Goal: Task Accomplishment & Management: Complete application form

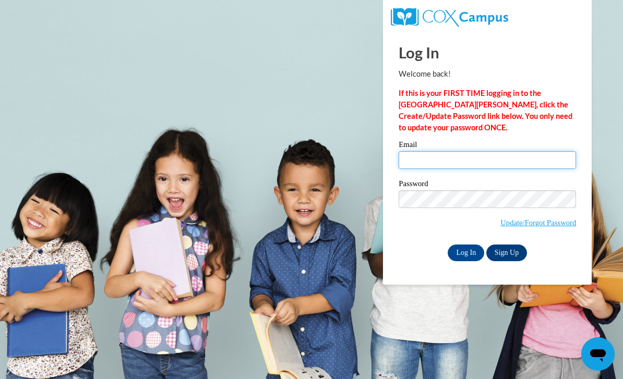
type input "somr13@icloud.com"
click at [466, 252] on input "Log In" at bounding box center [466, 253] width 37 height 17
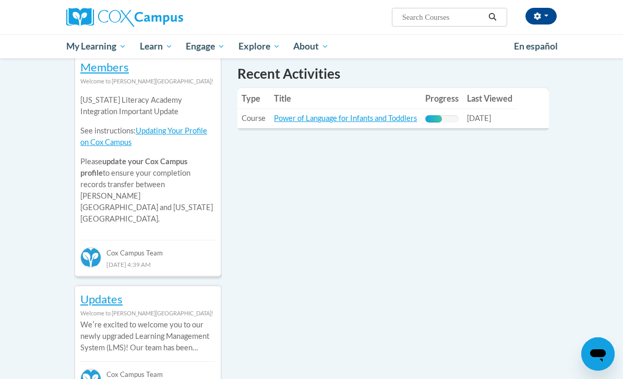
scroll to position [380, 0]
click at [383, 114] on link "Power of Language for Infants and Toddlers" at bounding box center [345, 118] width 143 height 9
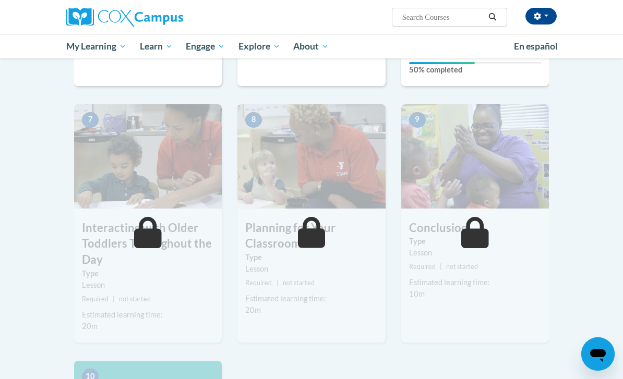
scroll to position [666, 0]
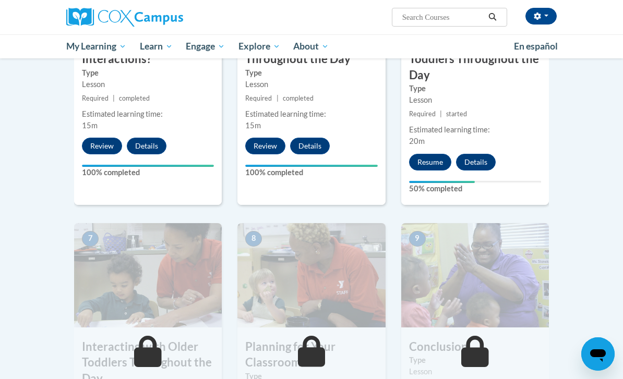
click at [431, 163] on button "Resume" at bounding box center [430, 162] width 42 height 17
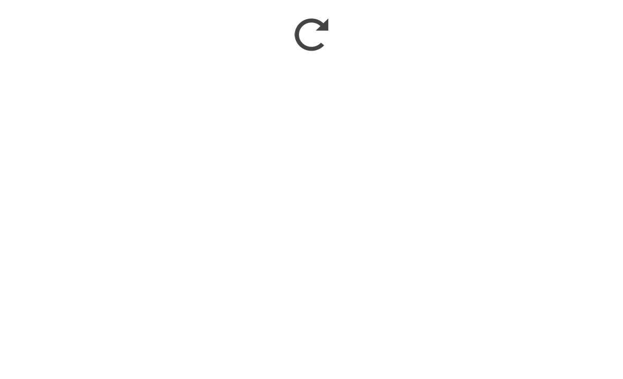
scroll to position [980, 0]
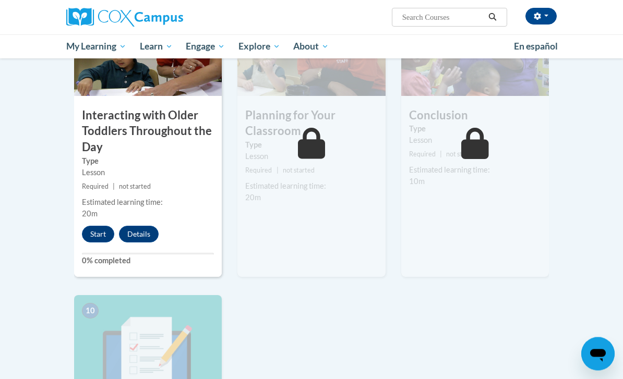
scroll to position [901, 0]
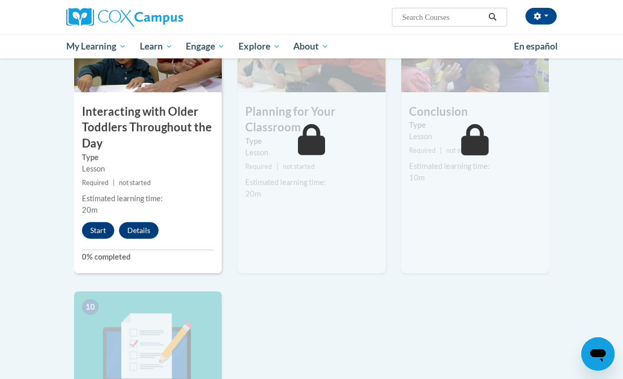
click at [91, 222] on button "Start" at bounding box center [98, 230] width 32 height 17
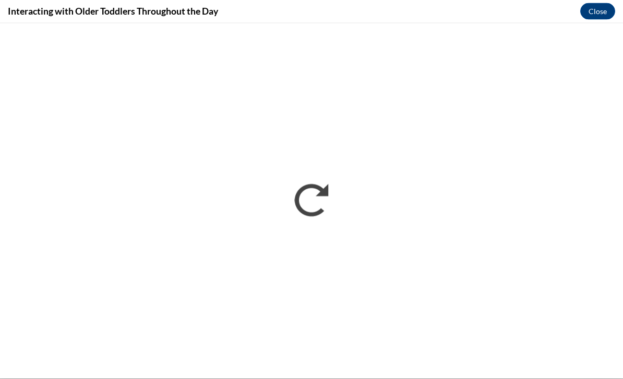
scroll to position [1040, 0]
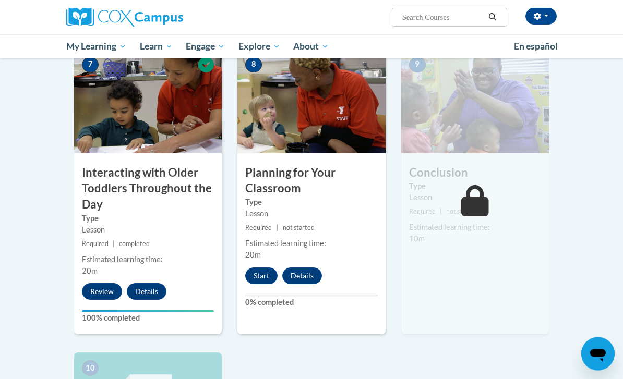
scroll to position [914, 0]
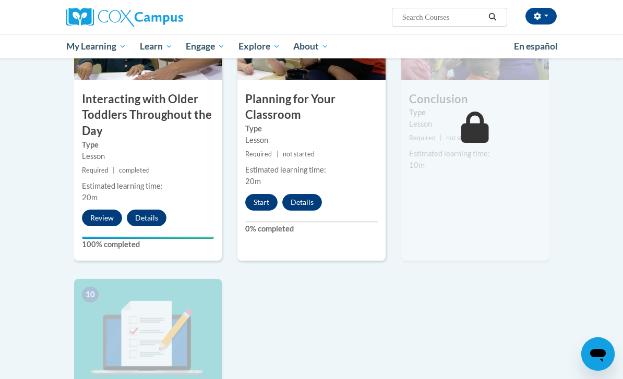
click at [262, 200] on button "Start" at bounding box center [261, 202] width 32 height 17
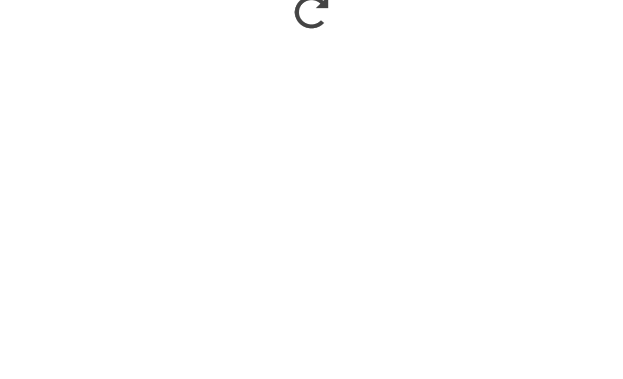
scroll to position [1279, 0]
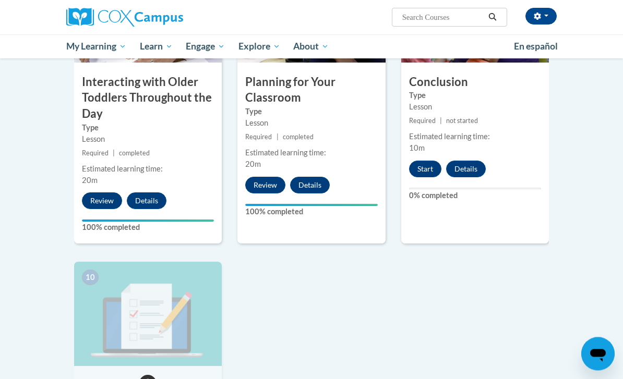
scroll to position [949, 0]
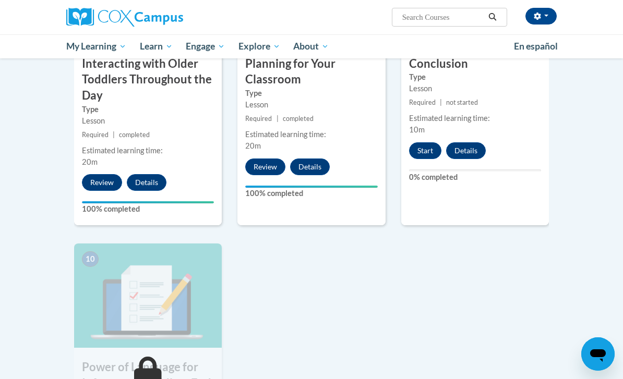
click at [436, 142] on button "Start" at bounding box center [425, 150] width 32 height 17
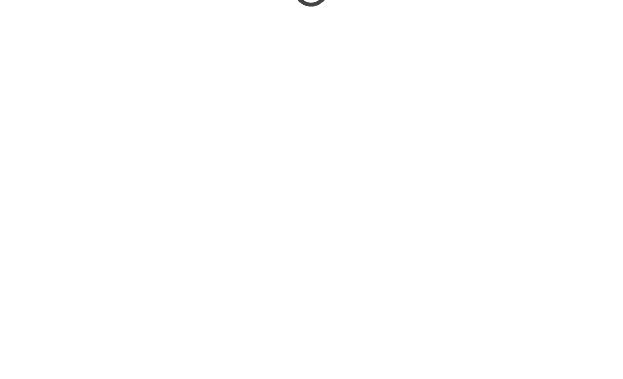
scroll to position [1160, 0]
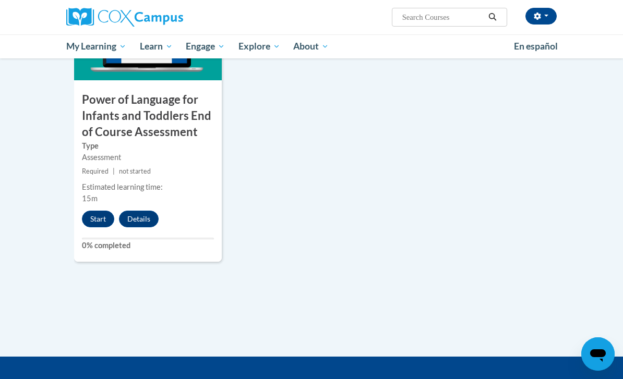
scroll to position [1101, 0]
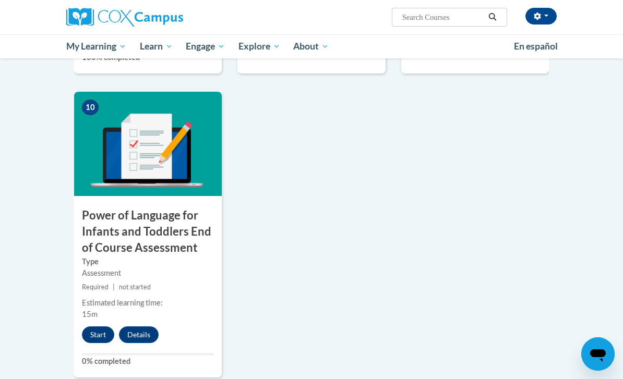
click at [101, 328] on button "Start" at bounding box center [98, 335] width 32 height 17
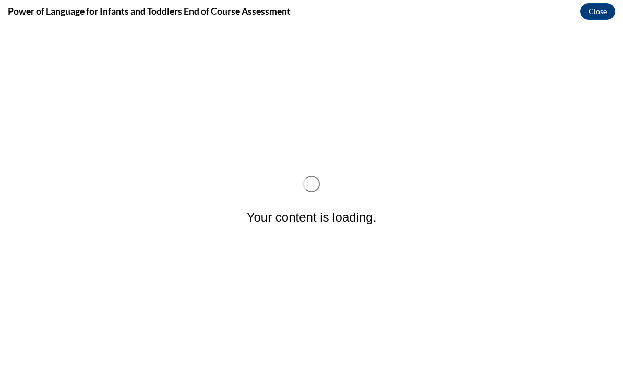
scroll to position [0, 0]
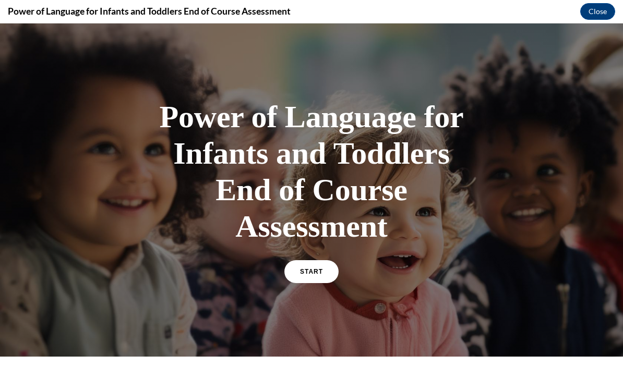
click at [307, 273] on span "START" at bounding box center [311, 271] width 23 height 7
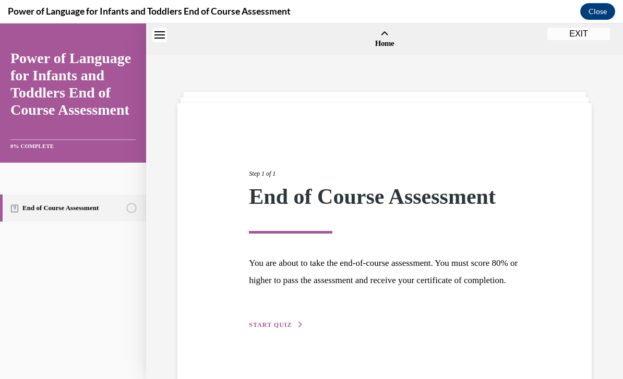
scroll to position [32, 0]
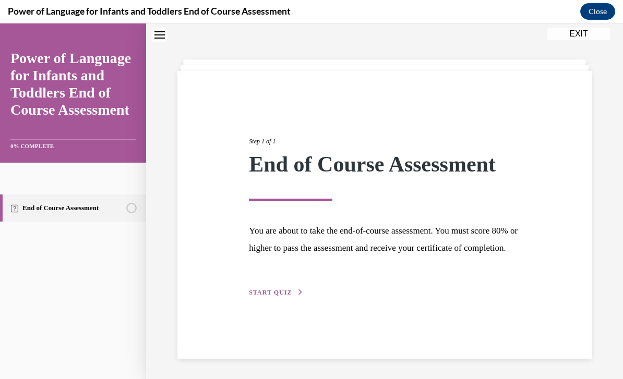
click at [293, 326] on div "Step 1 of 1 End of Course Assessment You are about to take the end-of-course as…" at bounding box center [384, 215] width 414 height 288
click at [300, 298] on div "Step 1 of 1 End of Course Assessment You are about to take the end-of-course as…" at bounding box center [384, 206] width 286 height 186
click at [300, 295] on icon "button" at bounding box center [300, 293] width 6 height 6
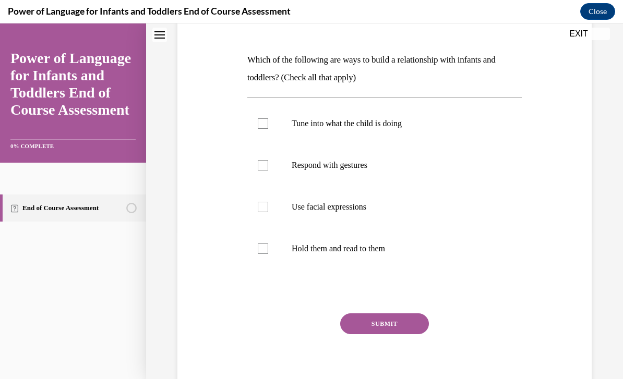
scroll to position [157, 0]
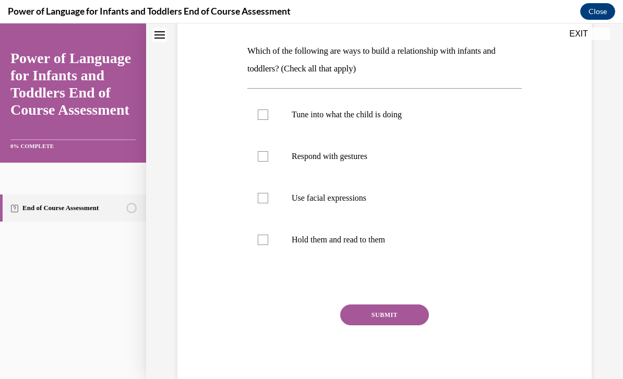
click at [283, 115] on label "Tune into what the child is doing" at bounding box center [384, 115] width 274 height 42
click at [268, 115] on input "Tune into what the child is doing" at bounding box center [263, 115] width 10 height 10
checkbox input "true"
click at [298, 161] on p "Respond with gestures" at bounding box center [394, 156] width 204 height 10
click at [268, 161] on input "Respond with gestures" at bounding box center [263, 156] width 10 height 10
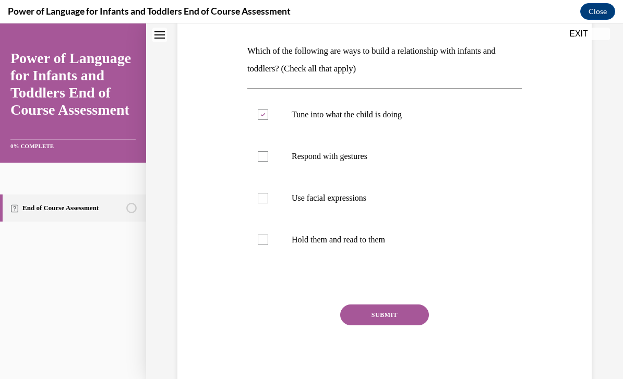
checkbox input "true"
click at [364, 205] on label "Use facial expressions" at bounding box center [384, 198] width 274 height 42
click at [268, 203] on input "Use facial expressions" at bounding box center [263, 198] width 10 height 10
checkbox input "true"
click at [389, 246] on label "Hold them and read to them" at bounding box center [384, 240] width 274 height 42
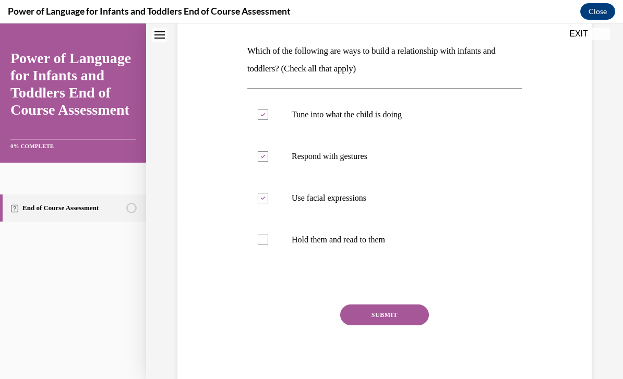
click at [268, 245] on input "Hold them and read to them" at bounding box center [263, 240] width 10 height 10
checkbox input "true"
click at [388, 318] on button "SUBMIT" at bounding box center [384, 315] width 89 height 21
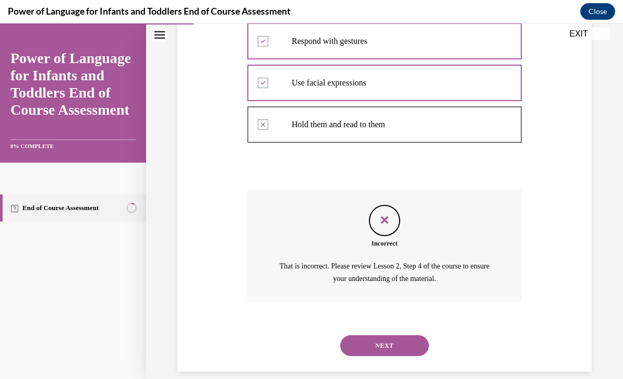
click at [400, 335] on button "NEXT" at bounding box center [384, 345] width 89 height 21
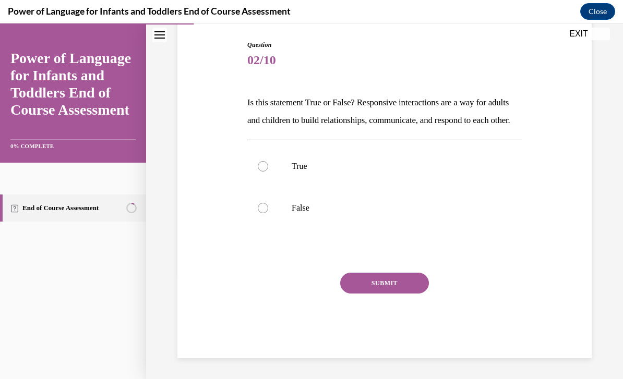
scroll to position [110, 0]
click at [285, 166] on label "True" at bounding box center [384, 167] width 274 height 42
click at [268, 166] on input "True" at bounding box center [263, 166] width 10 height 10
radio input "true"
click at [388, 292] on button "SUBMIT" at bounding box center [384, 283] width 89 height 21
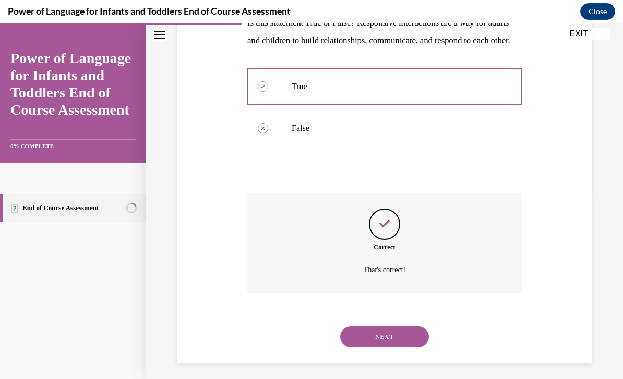
scroll to position [194, 0]
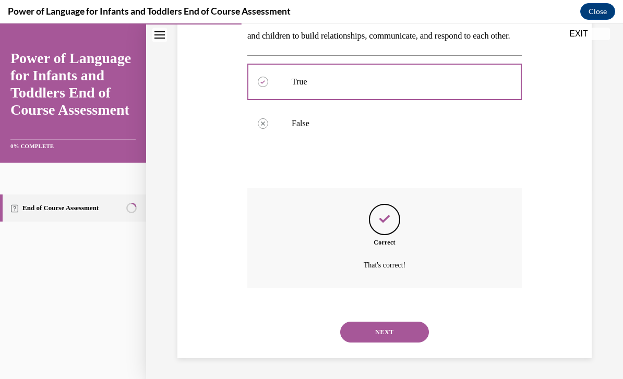
click at [371, 355] on div "SUBMIT NEXT" at bounding box center [384, 331] width 274 height 54
click at [382, 333] on button "NEXT" at bounding box center [384, 332] width 89 height 21
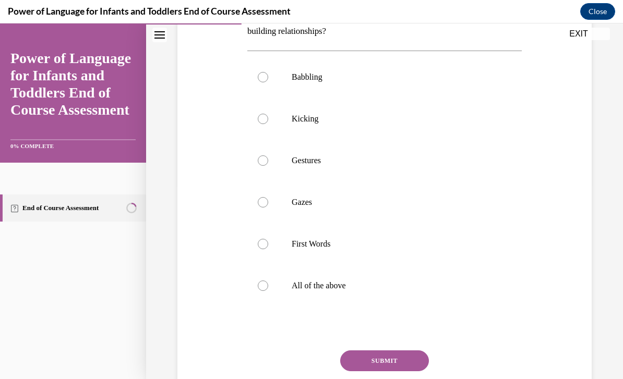
scroll to position [0, 0]
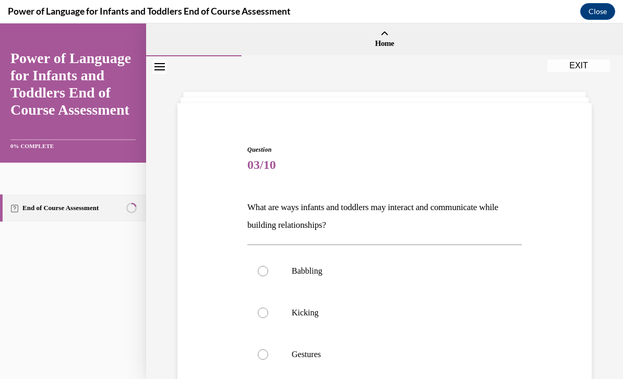
click at [182, 248] on div "Question 03/10 What are ways infants and toddlers may interact and communicate …" at bounding box center [384, 372] width 419 height 517
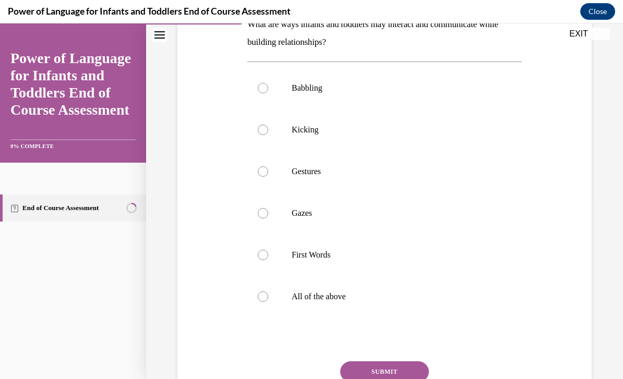
scroll to position [183, 0]
click at [353, 300] on p "All of the above" at bounding box center [394, 297] width 204 height 10
click at [268, 300] on input "All of the above" at bounding box center [263, 297] width 10 height 10
radio input "true"
click at [404, 371] on button "SUBMIT" at bounding box center [384, 372] width 89 height 21
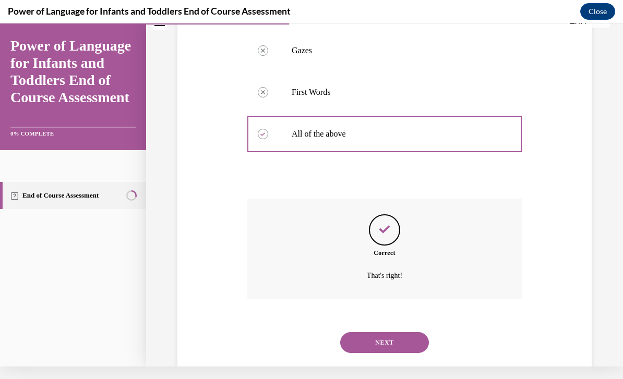
scroll to position [343, 0]
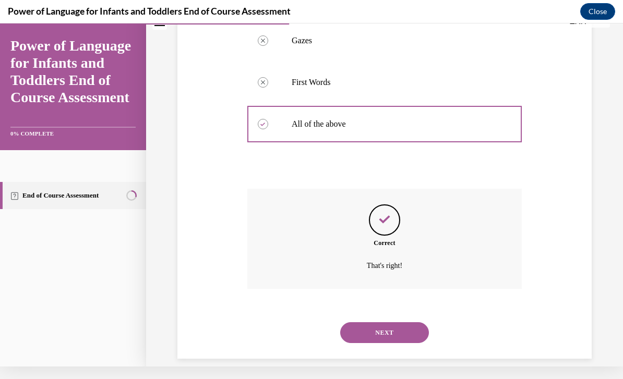
click at [399, 322] on button "NEXT" at bounding box center [384, 332] width 89 height 21
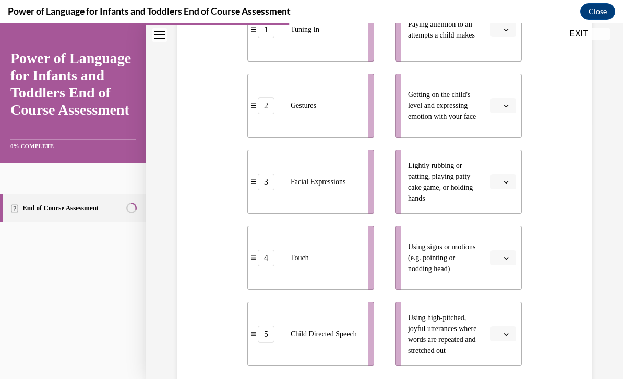
scroll to position [256, 0]
click at [514, 38] on button "button" at bounding box center [503, 30] width 26 height 16
click at [501, 94] on span "1" at bounding box center [499, 91] width 4 height 8
click at [508, 266] on button "button" at bounding box center [503, 258] width 26 height 16
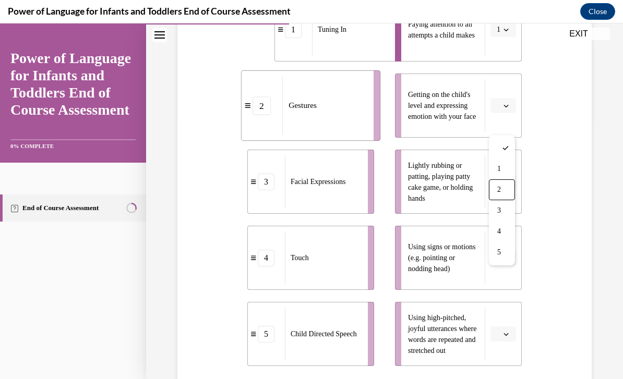
click at [505, 186] on div "2" at bounding box center [502, 189] width 26 height 21
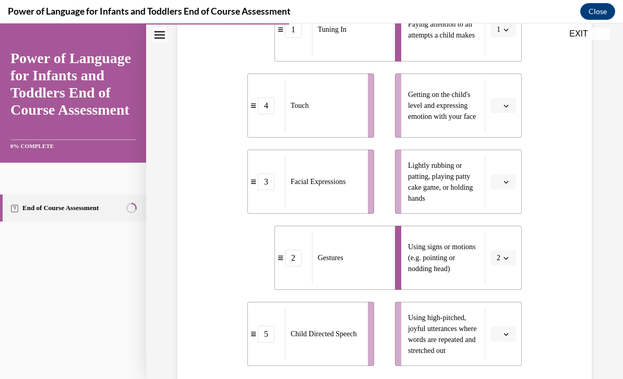
click at [501, 114] on button "button" at bounding box center [503, 106] width 26 height 16
click at [505, 207] on div "3" at bounding box center [502, 209] width 26 height 21
click at [505, 190] on button "button" at bounding box center [503, 182] width 26 height 16
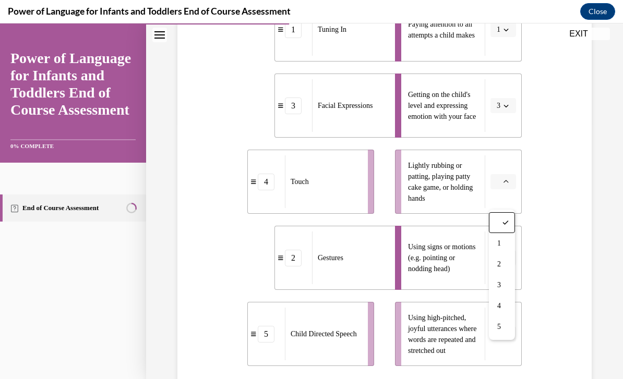
click at [500, 305] on span "4" at bounding box center [499, 306] width 4 height 8
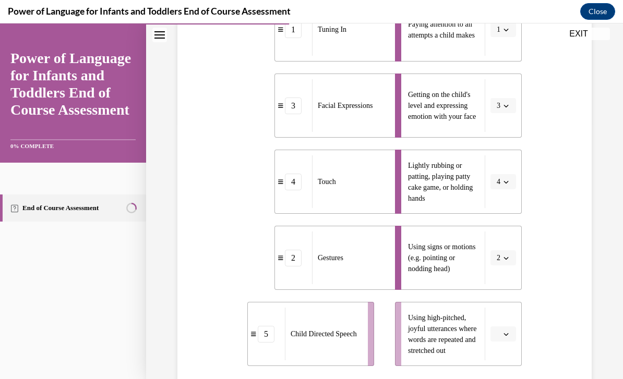
click at [504, 337] on icon "button" at bounding box center [505, 334] width 5 height 5
click at [500, 328] on span "5" at bounding box center [499, 329] width 4 height 8
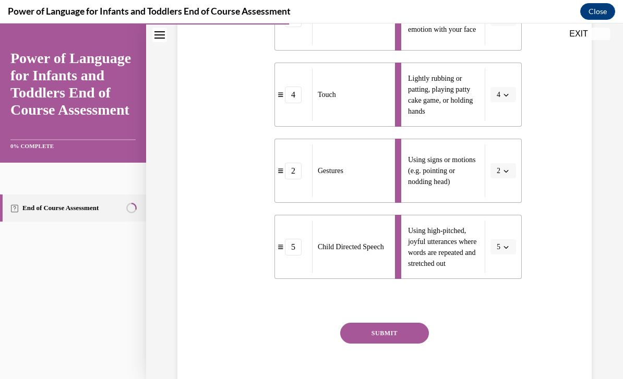
scroll to position [343, 0]
click at [409, 343] on button "SUBMIT" at bounding box center [384, 332] width 89 height 21
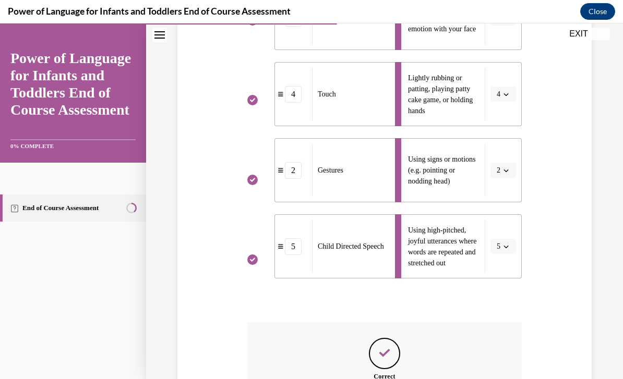
scroll to position [13, 0]
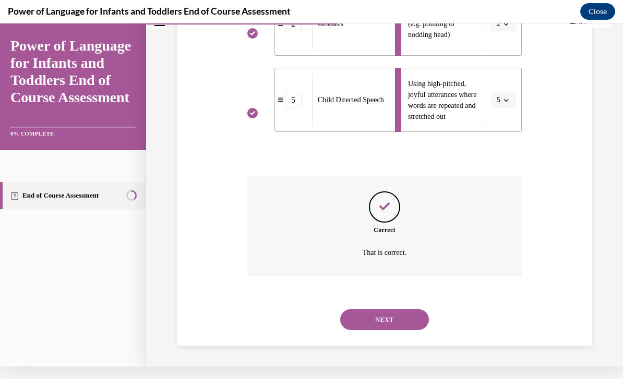
click at [403, 330] on button "NEXT" at bounding box center [384, 319] width 89 height 21
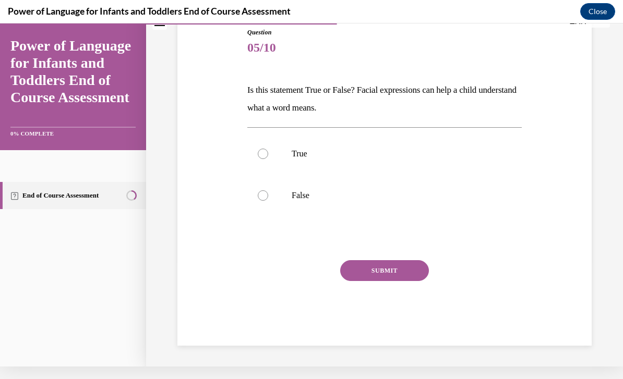
scroll to position [92, 0]
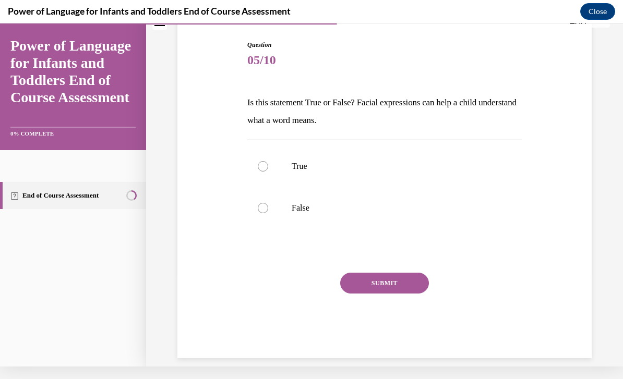
click at [263, 153] on label "True" at bounding box center [384, 167] width 274 height 42
click at [263, 161] on input "True" at bounding box center [263, 166] width 10 height 10
radio input "true"
click at [398, 286] on button "SUBMIT" at bounding box center [384, 283] width 89 height 21
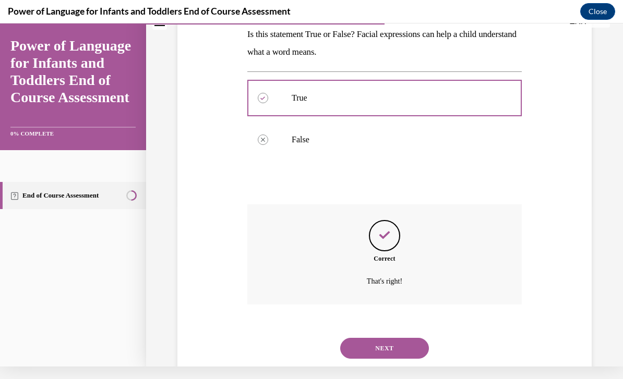
scroll to position [176, 0]
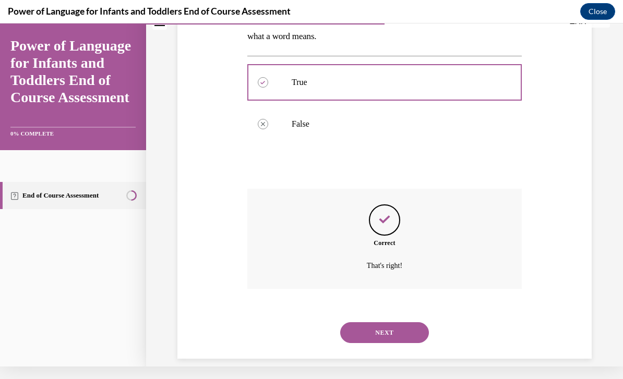
click at [355, 322] on button "NEXT" at bounding box center [384, 332] width 89 height 21
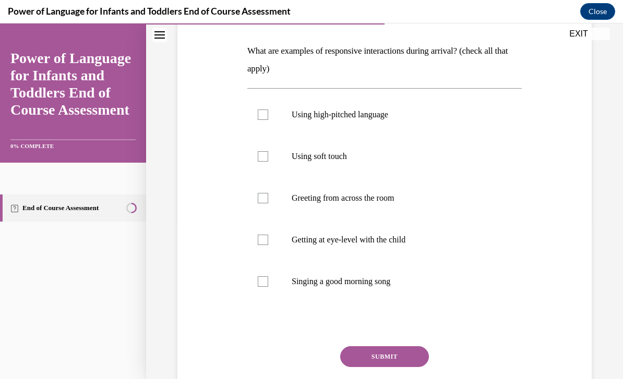
scroll to position [157, 0]
click at [331, 167] on label "Using soft touch" at bounding box center [384, 157] width 274 height 42
click at [268, 162] on input "Using soft touch" at bounding box center [263, 156] width 10 height 10
checkbox input "true"
click at [384, 239] on p "Getting at eye-level with the child" at bounding box center [394, 240] width 204 height 10
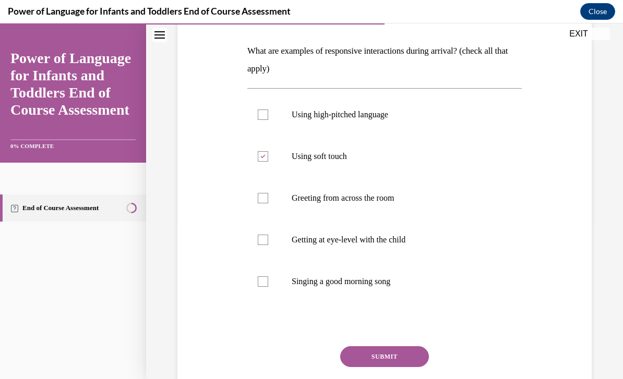
click at [268, 239] on input "Getting at eye-level with the child" at bounding box center [263, 240] width 10 height 10
checkbox input "true"
click at [391, 282] on p "Singing a good morning song" at bounding box center [394, 282] width 204 height 10
click at [268, 282] on input "Singing a good morning song" at bounding box center [263, 282] width 10 height 10
checkbox input "true"
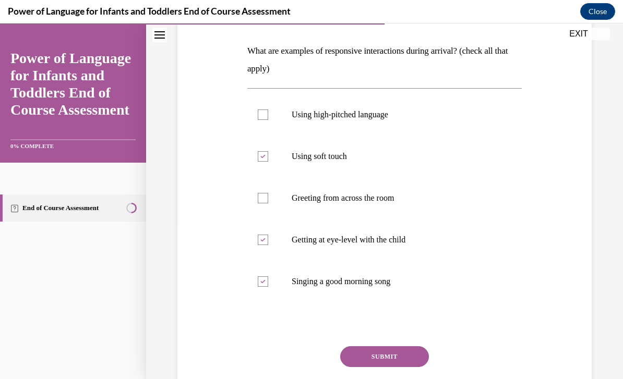
click at [393, 358] on button "SUBMIT" at bounding box center [384, 356] width 89 height 21
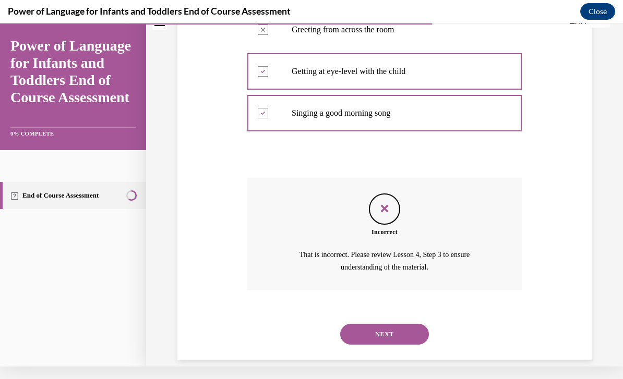
scroll to position [313, 0]
click at [401, 324] on button "NEXT" at bounding box center [384, 334] width 89 height 21
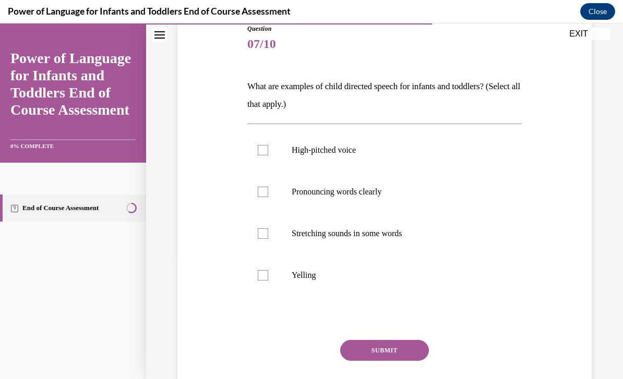
scroll to position [122, 0]
click at [380, 155] on label "High-pitched voice" at bounding box center [384, 150] width 274 height 42
click at [268, 155] on input "High-pitched voice" at bounding box center [263, 150] width 10 height 10
checkbox input "true"
click at [374, 195] on p "Pronouncing words clearly" at bounding box center [394, 191] width 204 height 10
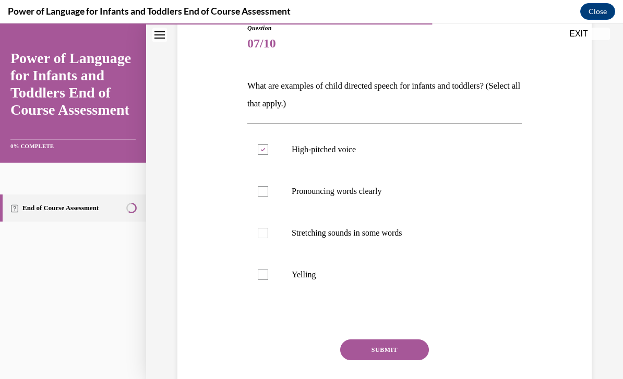
click at [268, 195] on input "Pronouncing words clearly" at bounding box center [263, 191] width 10 height 10
checkbox input "true"
click at [384, 238] on label "Stretching sounds in some words" at bounding box center [384, 233] width 274 height 42
click at [268, 238] on input "Stretching sounds in some words" at bounding box center [263, 233] width 10 height 10
checkbox input "true"
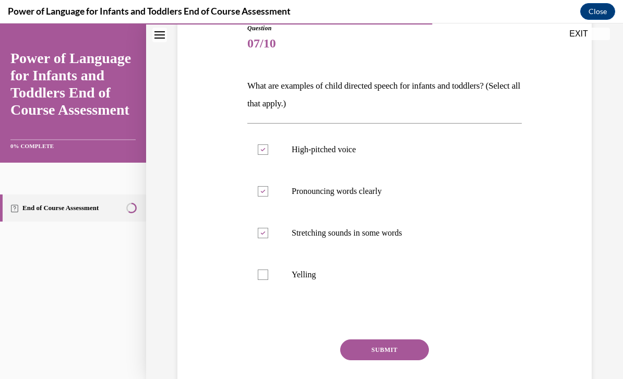
click at [395, 351] on button "SUBMIT" at bounding box center [384, 350] width 89 height 21
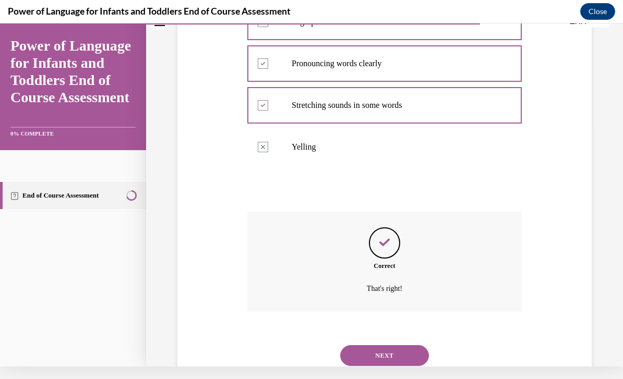
scroll to position [260, 0]
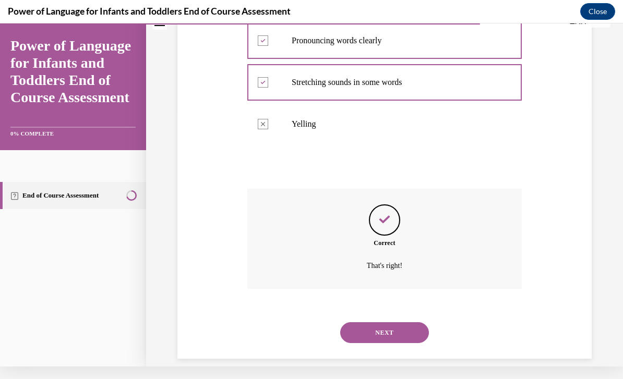
click at [400, 324] on button "NEXT" at bounding box center [384, 332] width 89 height 21
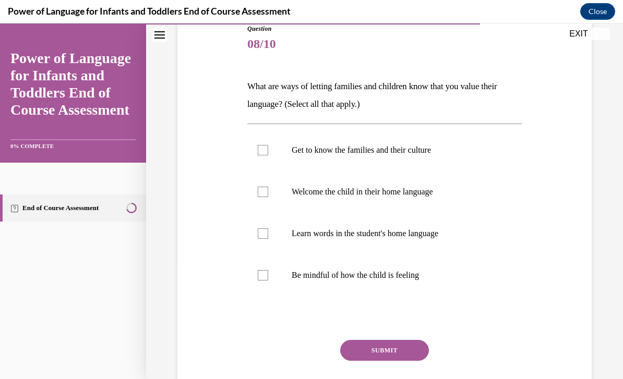
scroll to position [121, 0]
click at [412, 160] on label "Get to know the families and their culture" at bounding box center [384, 150] width 274 height 42
click at [268, 155] on input "Get to know the families and their culture" at bounding box center [263, 150] width 10 height 10
checkbox input "true"
click at [411, 194] on p "Welcome the child in their home language" at bounding box center [394, 192] width 204 height 10
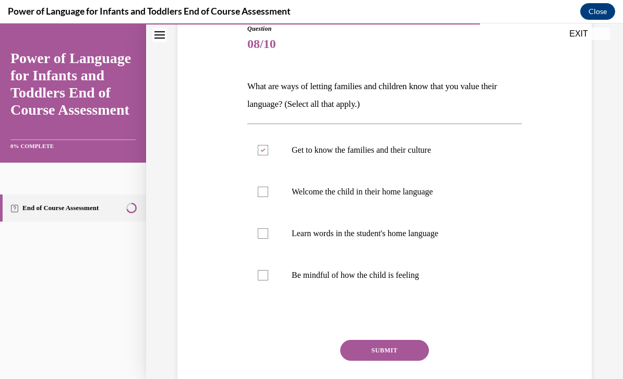
click at [268, 194] on input "Welcome the child in their home language" at bounding box center [263, 192] width 10 height 10
checkbox input "true"
click at [418, 239] on label "Learn words in the student's home language" at bounding box center [384, 234] width 274 height 42
click at [268, 239] on input "Learn words in the student's home language" at bounding box center [263, 234] width 10 height 10
checkbox input "true"
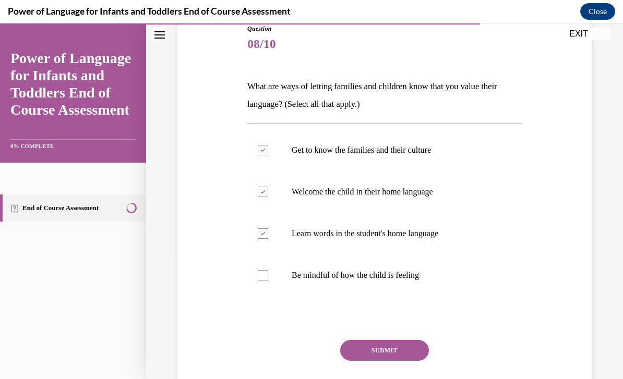
click at [424, 274] on p "Be mindful of how the child is feeling" at bounding box center [394, 275] width 204 height 10
click at [268, 274] on input "Be mindful of how the child is feeling" at bounding box center [263, 275] width 10 height 10
checkbox input "true"
click at [405, 353] on button "SUBMIT" at bounding box center [384, 350] width 89 height 21
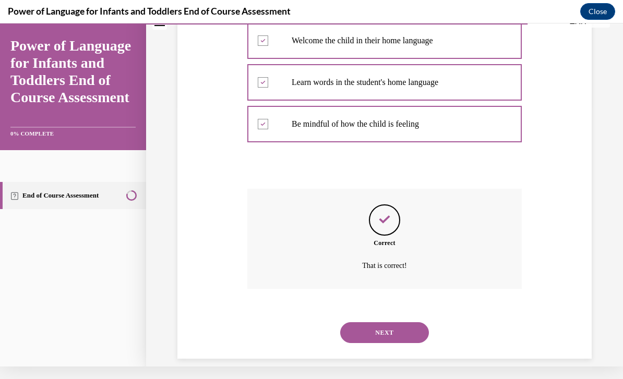
click at [400, 322] on button "NEXT" at bounding box center [384, 332] width 89 height 21
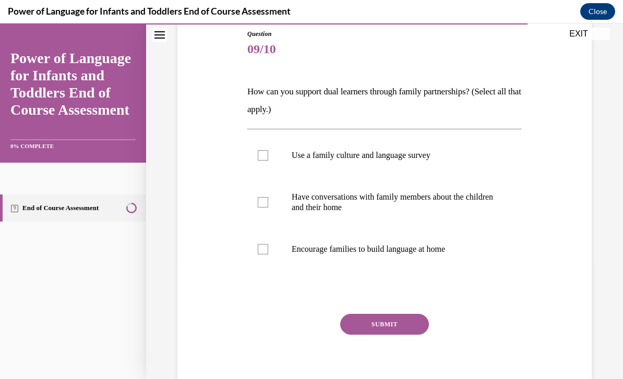
click at [438, 199] on p "Have conversations with family members about the children and their home" at bounding box center [394, 202] width 204 height 21
click at [268, 199] on input "Have conversations with family members about the children and their home" at bounding box center [263, 202] width 10 height 10
checkbox input "true"
click at [433, 260] on label "Encourage families to build language at home" at bounding box center [384, 250] width 274 height 42
click at [268, 255] on input "Encourage families to build language at home" at bounding box center [263, 249] width 10 height 10
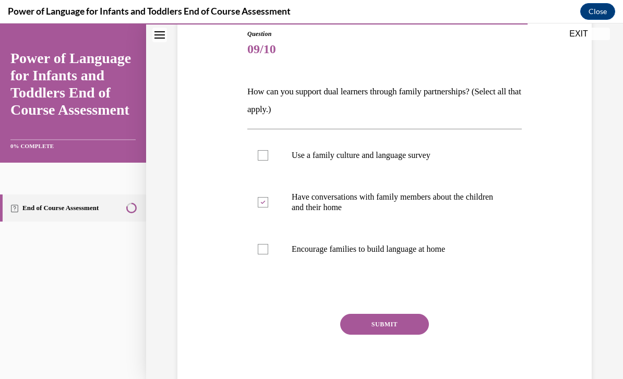
checkbox input "true"
click at [419, 160] on p "Use a family culture and language survey" at bounding box center [394, 155] width 204 height 10
click at [268, 160] on input "Use a family culture and language survey" at bounding box center [263, 155] width 10 height 10
click at [427, 163] on label "Use a family culture and language survey" at bounding box center [384, 156] width 274 height 42
click at [268, 161] on input "Use a family culture and language survey" at bounding box center [263, 155] width 10 height 10
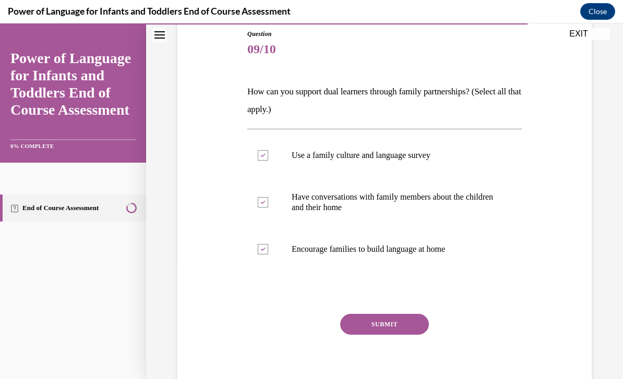
checkbox input "false"
click at [410, 324] on button "SUBMIT" at bounding box center [384, 324] width 89 height 21
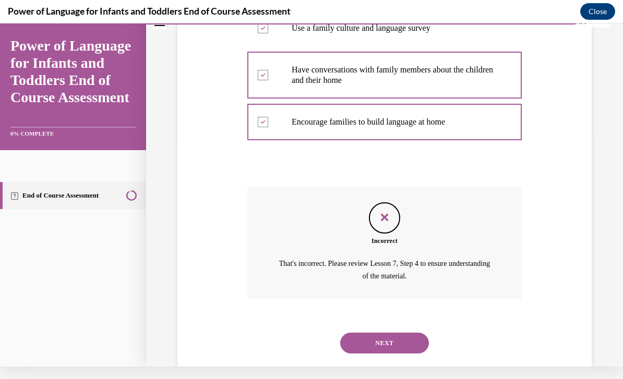
scroll to position [241, 0]
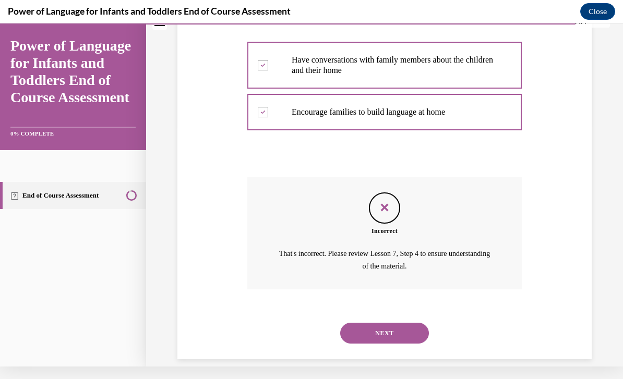
click at [408, 323] on button "NEXT" at bounding box center [384, 333] width 89 height 21
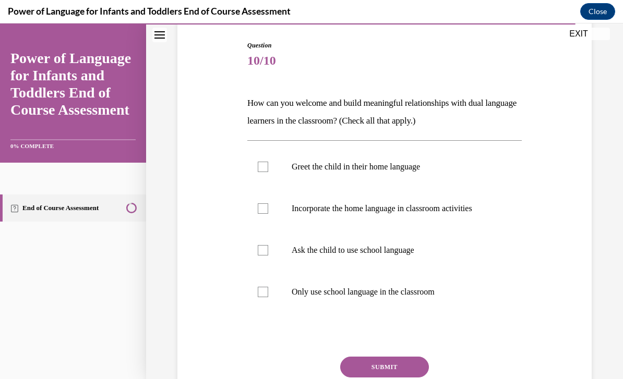
scroll to position [105, 0]
click at [490, 218] on label "Incorporate the home language in classroom activities" at bounding box center [384, 208] width 274 height 42
click at [268, 213] on input "Incorporate the home language in classroom activities" at bounding box center [263, 207] width 10 height 10
checkbox input "true"
click at [448, 170] on p "Greet the child in their home language" at bounding box center [394, 166] width 204 height 10
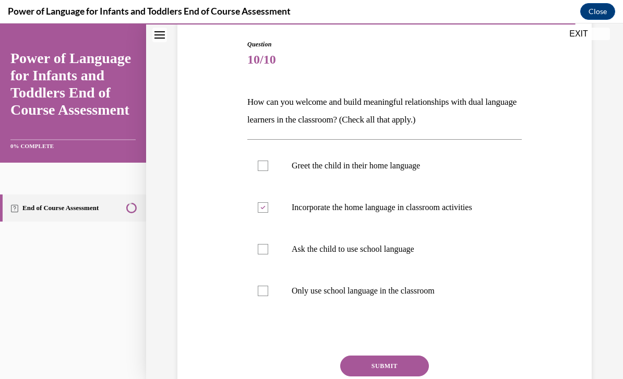
click at [268, 170] on input "Greet the child in their home language" at bounding box center [263, 166] width 10 height 10
checkbox input "true"
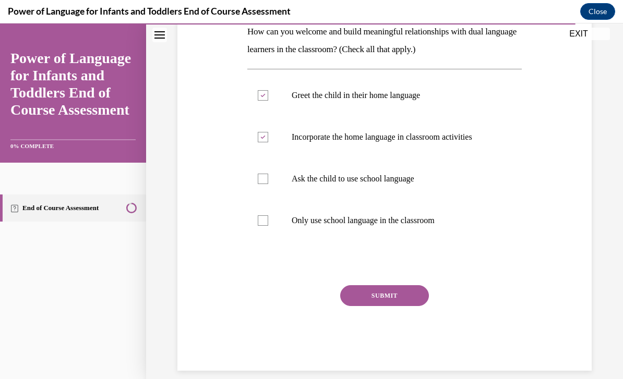
click at [417, 304] on button "SUBMIT" at bounding box center [384, 295] width 89 height 21
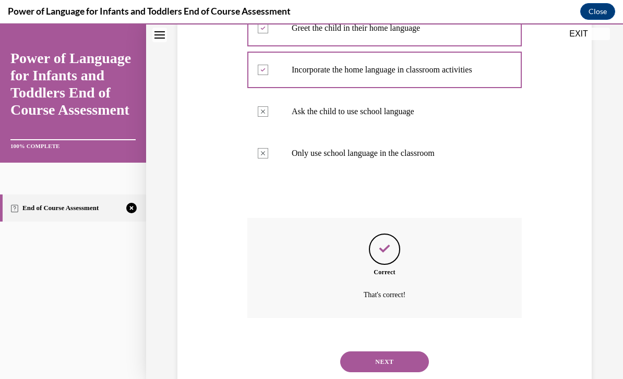
scroll to position [260, 0]
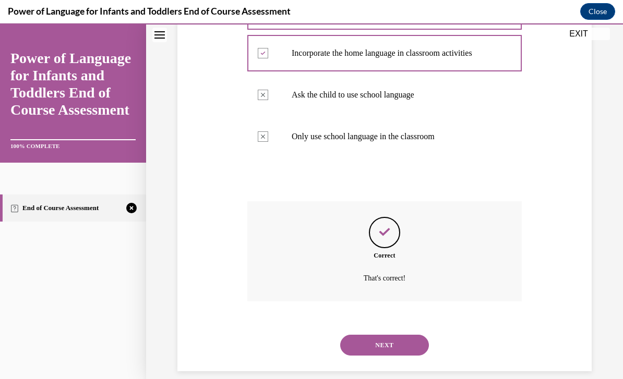
click at [420, 335] on button "NEXT" at bounding box center [384, 345] width 89 height 21
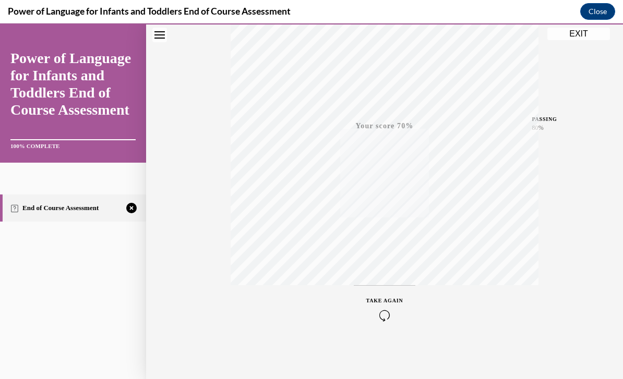
click at [383, 316] on icon "button" at bounding box center [384, 315] width 37 height 11
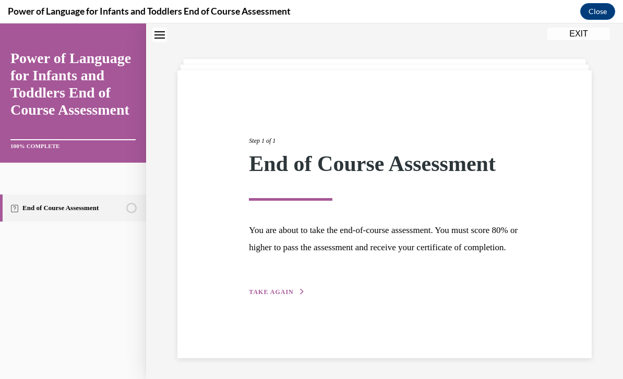
click at [299, 298] on div "Step 1 of 1 End of Course Assessment You are about to take the end-of-course as…" at bounding box center [384, 205] width 286 height 186
click at [291, 296] on span "TAKE AGAIN" at bounding box center [271, 292] width 44 height 7
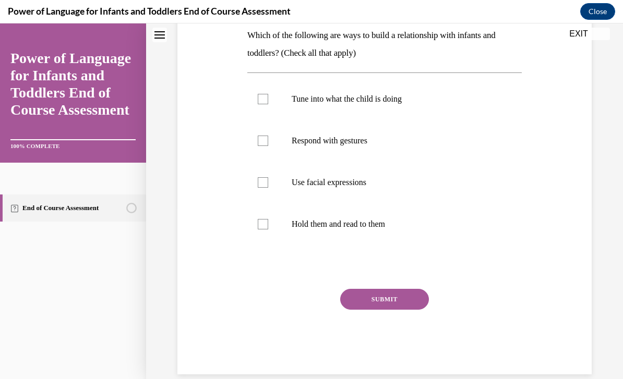
scroll to position [172, 0]
click at [403, 102] on p "Tune into what the child is doing" at bounding box center [394, 99] width 204 height 10
click at [268, 102] on input "Tune into what the child is doing" at bounding box center [263, 99] width 10 height 10
checkbox input "true"
click at [375, 160] on label "Respond with gestures" at bounding box center [384, 142] width 274 height 42
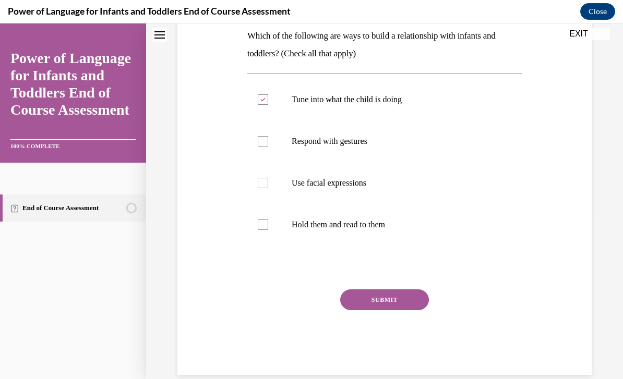
click at [268, 147] on input "Respond with gestures" at bounding box center [263, 141] width 10 height 10
checkbox input "true"
click at [376, 189] on label "Use facial expressions" at bounding box center [384, 183] width 274 height 42
click at [268, 188] on input "Use facial expressions" at bounding box center [263, 183] width 10 height 10
checkbox input "true"
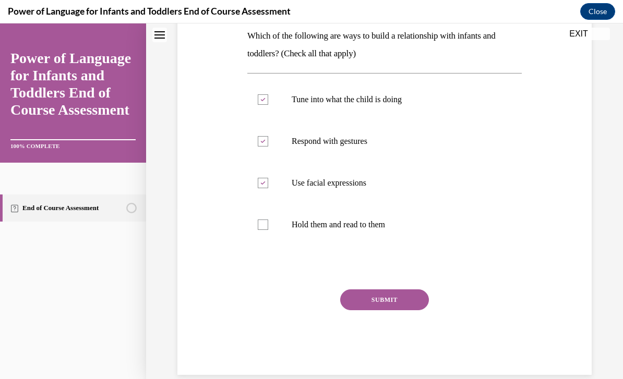
click at [379, 230] on label "Hold them and read to them" at bounding box center [384, 225] width 274 height 42
click at [268, 230] on input "Hold them and read to them" at bounding box center [263, 225] width 10 height 10
click at [387, 239] on label "Hold them and read to them" at bounding box center [384, 225] width 274 height 42
click at [268, 230] on input "Hold them and read to them" at bounding box center [263, 225] width 10 height 10
checkbox input "false"
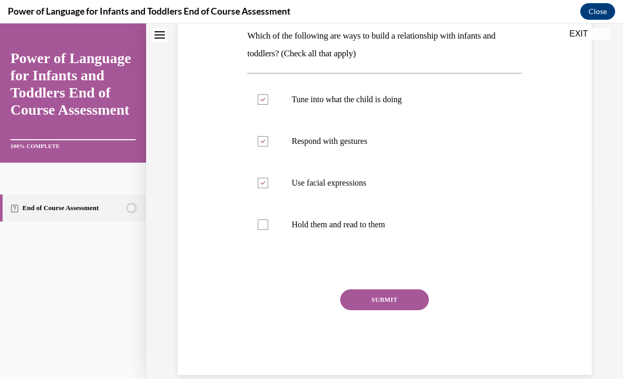
click at [405, 299] on button "SUBMIT" at bounding box center [384, 300] width 89 height 21
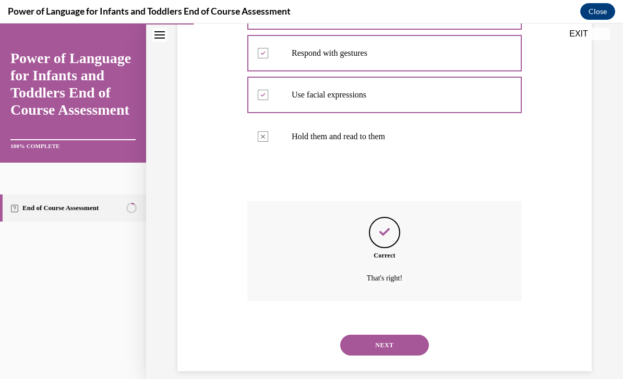
click at [406, 335] on button "NEXT" at bounding box center [384, 345] width 89 height 21
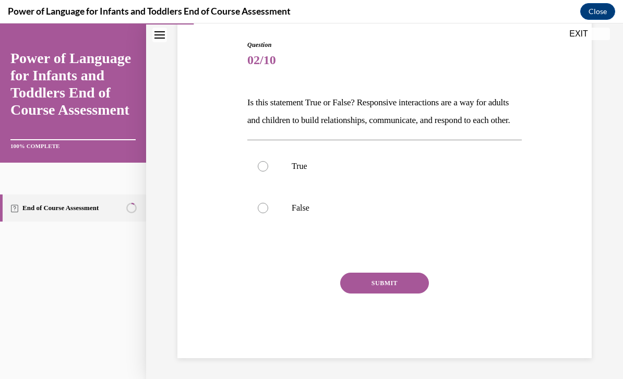
scroll to position [110, 0]
click at [377, 172] on p "True" at bounding box center [394, 166] width 204 height 10
click at [268, 172] on input "True" at bounding box center [263, 166] width 10 height 10
radio input "true"
click at [402, 294] on button "SUBMIT" at bounding box center [384, 283] width 89 height 21
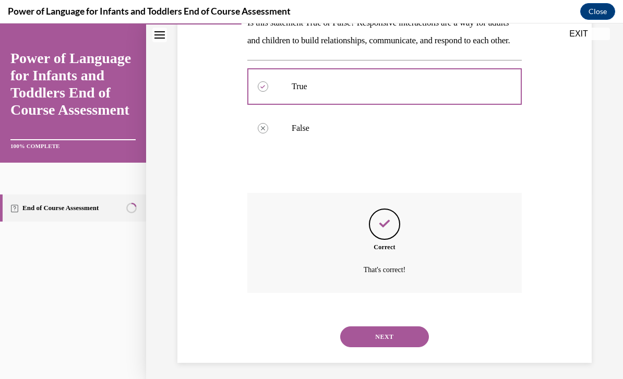
scroll to position [194, 0]
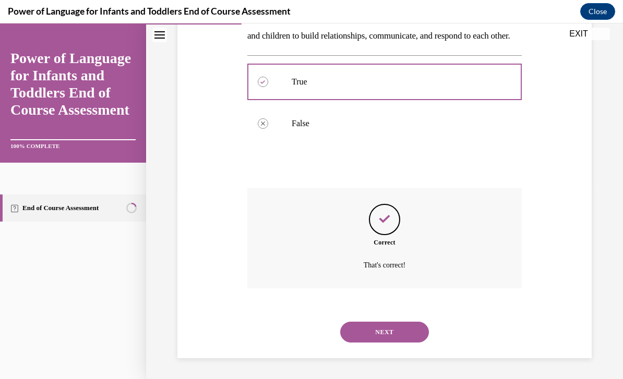
click at [406, 330] on button "NEXT" at bounding box center [384, 332] width 89 height 21
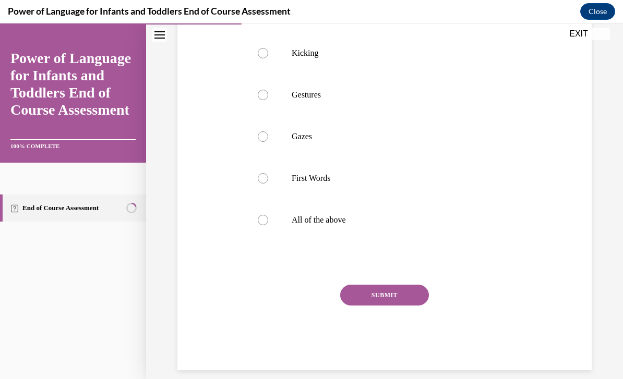
scroll to position [259, 0]
click at [349, 219] on p "All of the above" at bounding box center [394, 220] width 204 height 10
click at [268, 219] on input "All of the above" at bounding box center [263, 220] width 10 height 10
radio input "true"
click at [383, 305] on button "SUBMIT" at bounding box center [384, 295] width 89 height 21
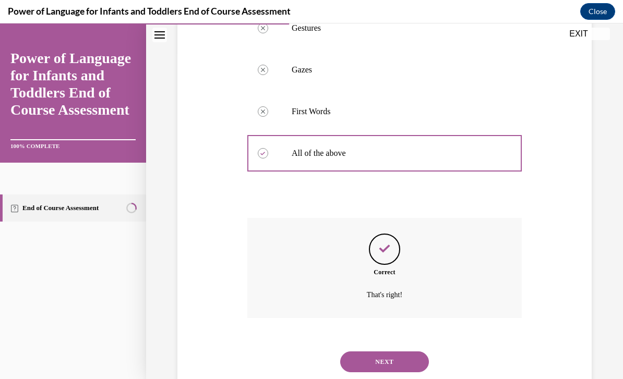
scroll to position [343, 0]
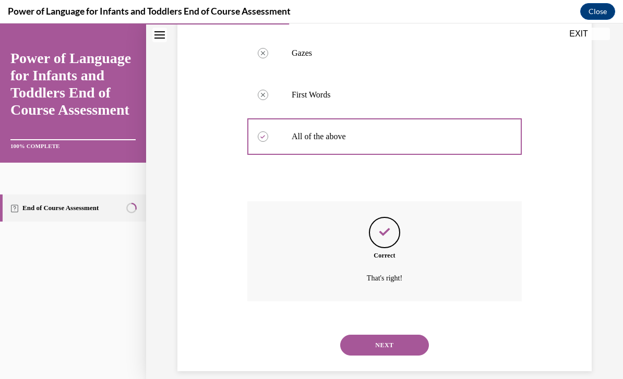
click at [409, 338] on button "NEXT" at bounding box center [384, 345] width 89 height 21
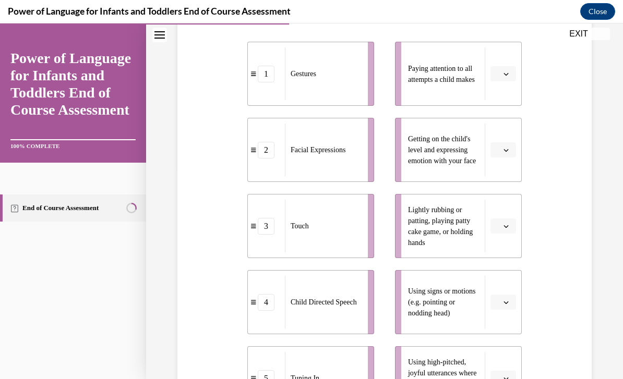
scroll to position [212, 0]
click at [499, 81] on button "button" at bounding box center [503, 74] width 26 height 16
click at [501, 138] on span "1" at bounding box center [499, 135] width 4 height 8
click at [500, 158] on button "button" at bounding box center [503, 150] width 26 height 16
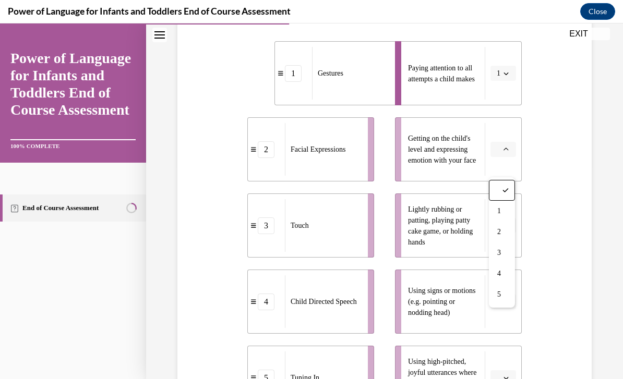
click at [572, 164] on div "Question 04/10 Please match each example with the correct element of responsive…" at bounding box center [384, 221] width 419 height 638
click at [540, 213] on div "Question 04/10 Please match each example with the correct element of responsive…" at bounding box center [384, 221] width 419 height 638
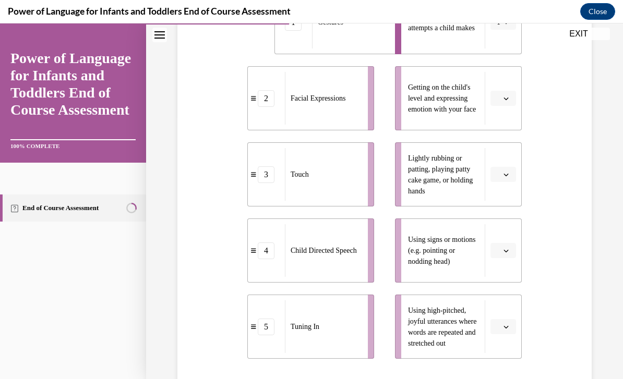
scroll to position [263, 0]
click at [506, 25] on icon "button" at bounding box center [505, 22] width 5 height 5
click at [497, 256] on span "Please select an option" at bounding box center [499, 251] width 4 height 10
click at [504, 162] on div "1" at bounding box center [502, 161] width 26 height 21
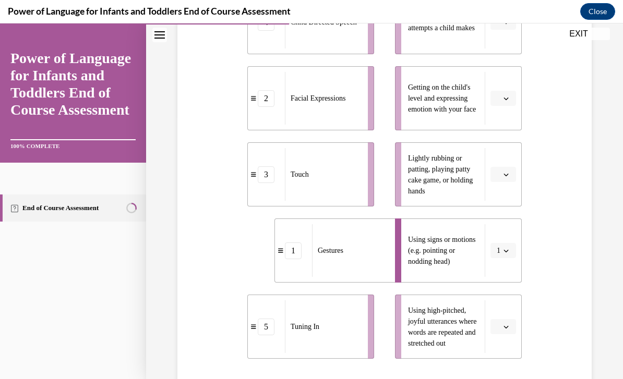
click at [503, 101] on icon "button" at bounding box center [505, 98] width 5 height 5
click at [502, 181] on div "2" at bounding box center [502, 181] width 26 height 21
click at [501, 183] on button "button" at bounding box center [503, 175] width 26 height 16
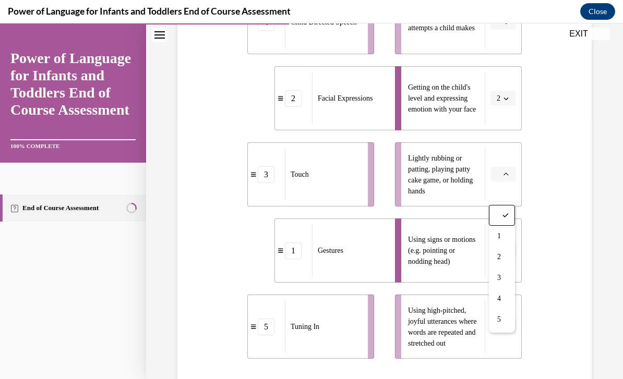
click at [504, 281] on div "3" at bounding box center [502, 278] width 26 height 21
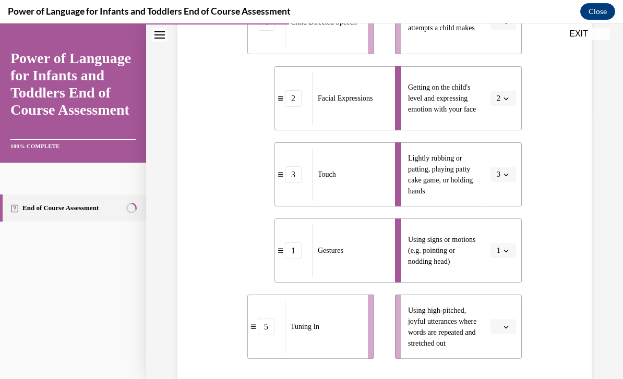
click at [506, 25] on icon "button" at bounding box center [505, 22] width 5 height 5
click at [503, 171] on div "5" at bounding box center [502, 167] width 26 height 21
click at [506, 330] on icon "button" at bounding box center [505, 327] width 5 height 5
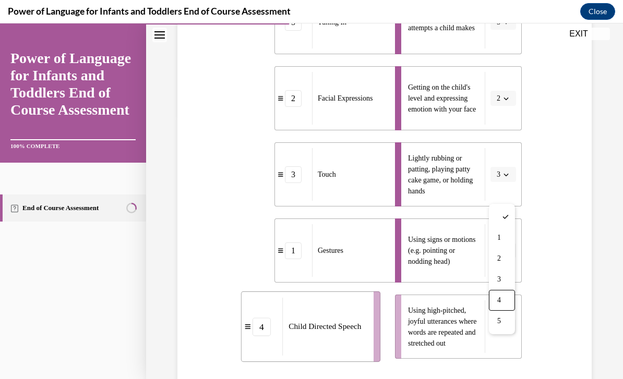
click at [499, 299] on span "4" at bounding box center [499, 300] width 4 height 8
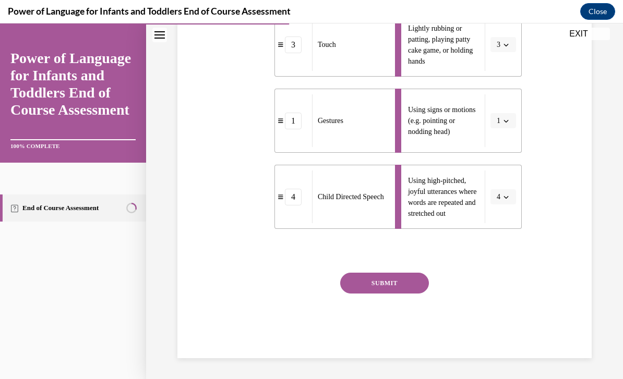
click at [394, 294] on button "SUBMIT" at bounding box center [384, 283] width 89 height 21
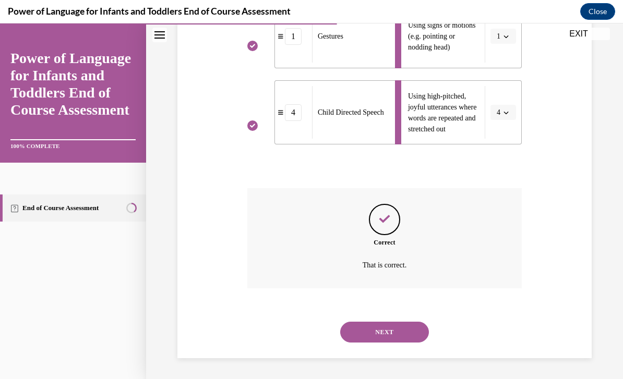
click at [410, 332] on button "NEXT" at bounding box center [384, 332] width 89 height 21
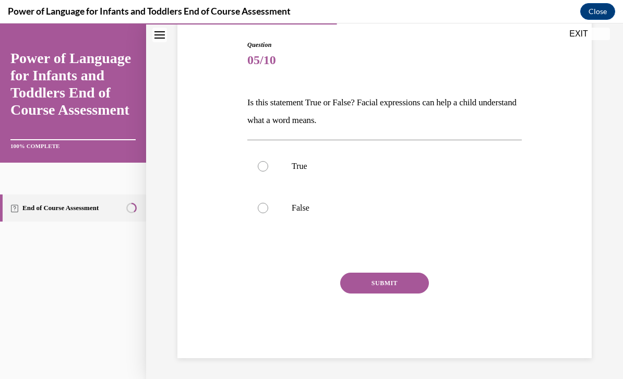
scroll to position [92, 0]
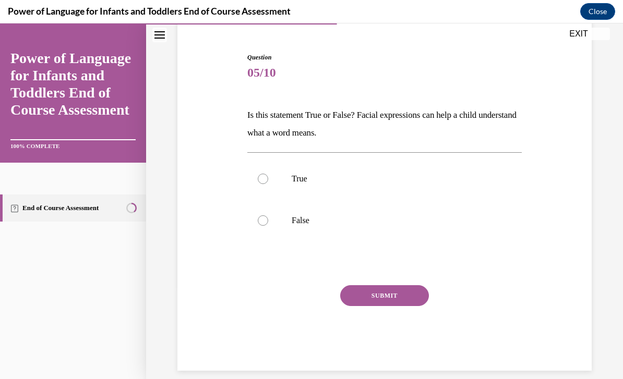
click at [421, 178] on p "True" at bounding box center [394, 179] width 204 height 10
click at [268, 178] on input "True" at bounding box center [263, 179] width 10 height 10
radio input "true"
click at [411, 302] on button "SUBMIT" at bounding box center [384, 295] width 89 height 21
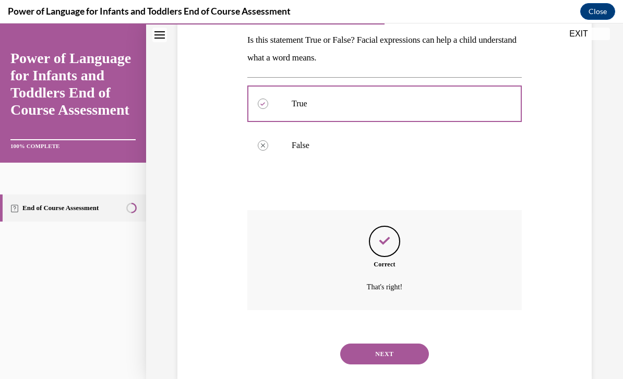
scroll to position [176, 0]
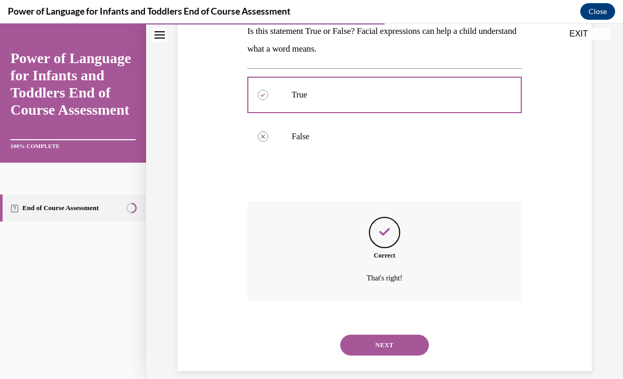
click at [411, 335] on button "NEXT" at bounding box center [384, 345] width 89 height 21
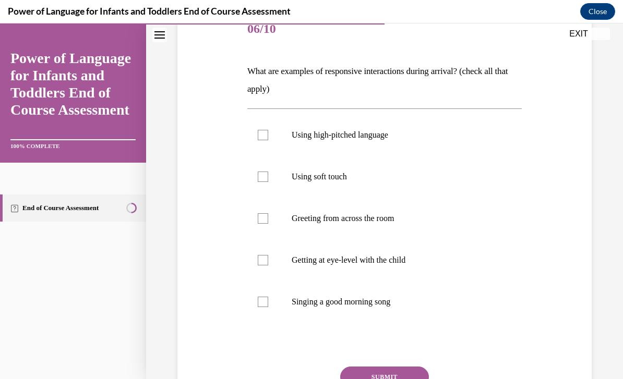
scroll to position [136, 0]
click at [378, 131] on p "Using high-pitched language" at bounding box center [394, 135] width 204 height 10
click at [268, 131] on input "Using high-pitched language" at bounding box center [263, 135] width 10 height 10
checkbox input "true"
click at [364, 171] on label "Using soft touch" at bounding box center [384, 177] width 274 height 42
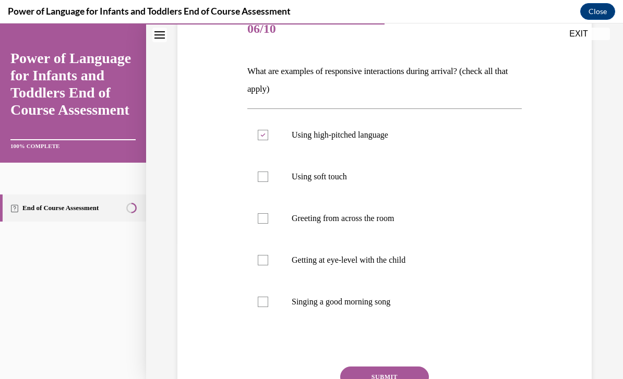
click at [268, 172] on input "Using soft touch" at bounding box center [263, 177] width 10 height 10
checkbox input "true"
click at [395, 269] on label "Getting at eye-level with the child" at bounding box center [384, 260] width 274 height 42
click at [268, 266] on input "Getting at eye-level with the child" at bounding box center [263, 260] width 10 height 10
checkbox input "true"
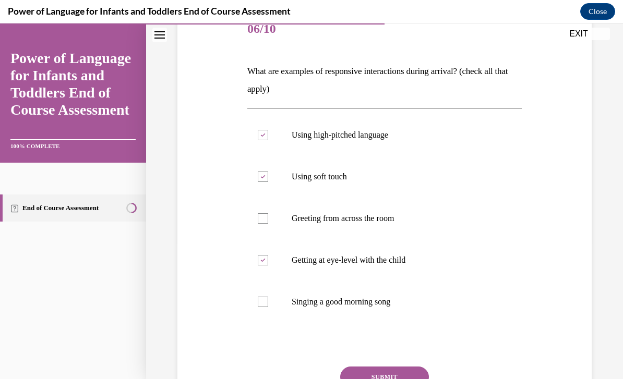
click at [390, 304] on p "Singing a good morning song" at bounding box center [394, 302] width 204 height 10
click at [268, 304] on input "Singing a good morning song" at bounding box center [263, 302] width 10 height 10
checkbox input "true"
click at [407, 370] on button "SUBMIT" at bounding box center [384, 377] width 89 height 21
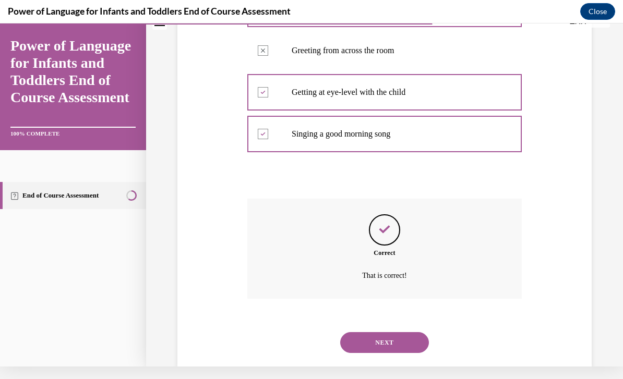
scroll to position [302, 0]
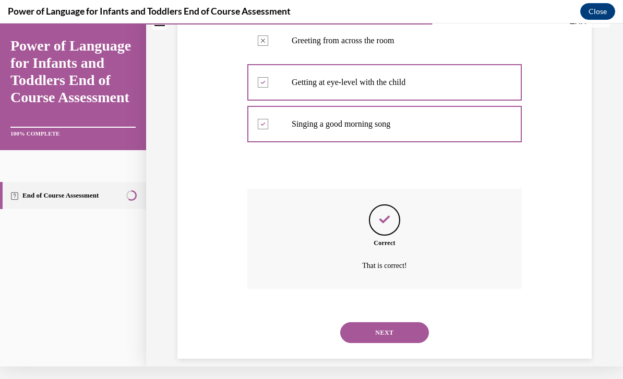
click at [406, 322] on button "NEXT" at bounding box center [384, 332] width 89 height 21
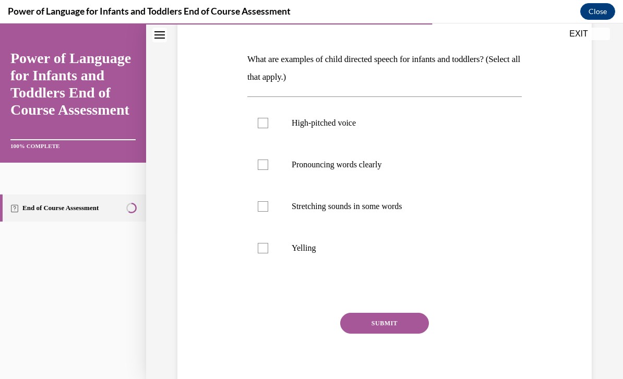
scroll to position [148, 0]
click at [382, 125] on p "High-pitched voice" at bounding box center [394, 123] width 204 height 10
click at [268, 125] on input "High-pitched voice" at bounding box center [263, 123] width 10 height 10
checkbox input "true"
click at [393, 169] on p "Pronouncing words clearly" at bounding box center [394, 165] width 204 height 10
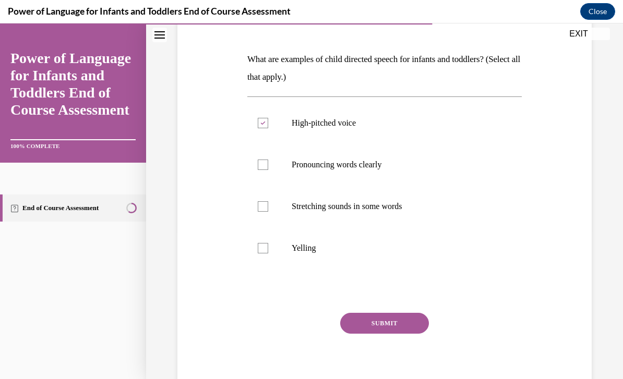
click at [268, 169] on input "Pronouncing words clearly" at bounding box center [263, 165] width 10 height 10
checkbox input "true"
click at [394, 210] on p "Stretching sounds in some words" at bounding box center [394, 206] width 204 height 10
click at [268, 210] on input "Stretching sounds in some words" at bounding box center [263, 206] width 10 height 10
checkbox input "true"
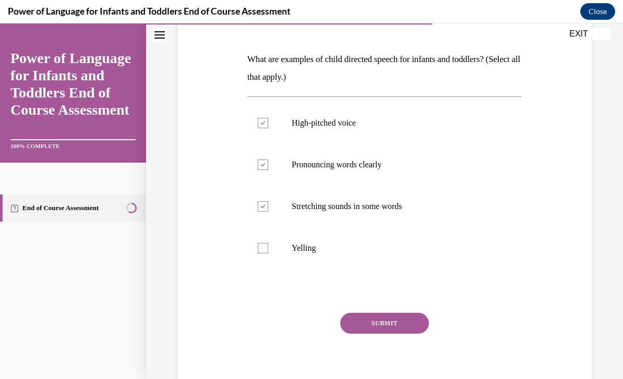
click at [413, 329] on button "SUBMIT" at bounding box center [384, 323] width 89 height 21
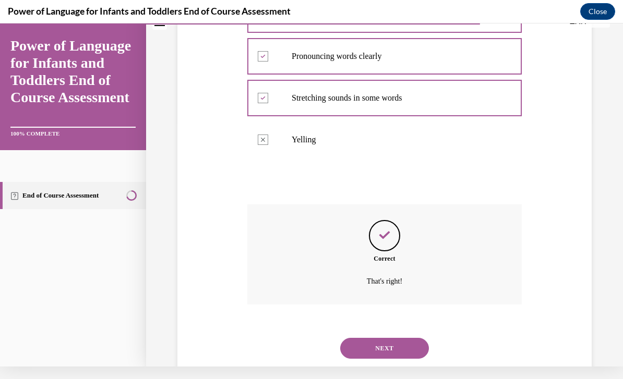
scroll to position [260, 0]
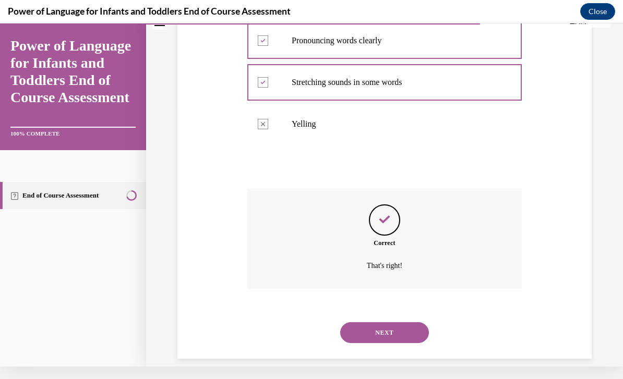
click at [402, 322] on button "NEXT" at bounding box center [384, 332] width 89 height 21
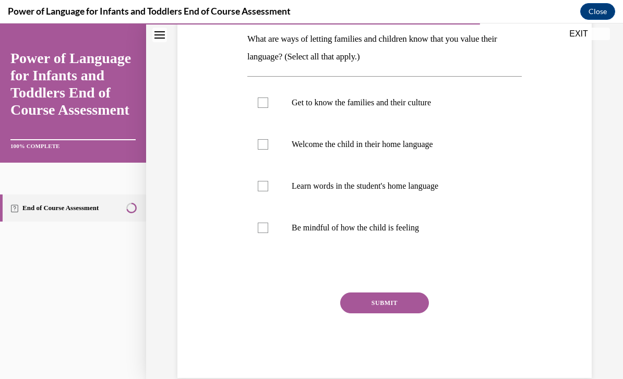
scroll to position [169, 0]
click at [460, 102] on p "Get to know the families and their culture" at bounding box center [394, 103] width 204 height 10
click at [268, 102] on input "Get to know the families and their culture" at bounding box center [263, 103] width 10 height 10
checkbox input "true"
click at [447, 150] on label "Welcome the child in their home language" at bounding box center [384, 145] width 274 height 42
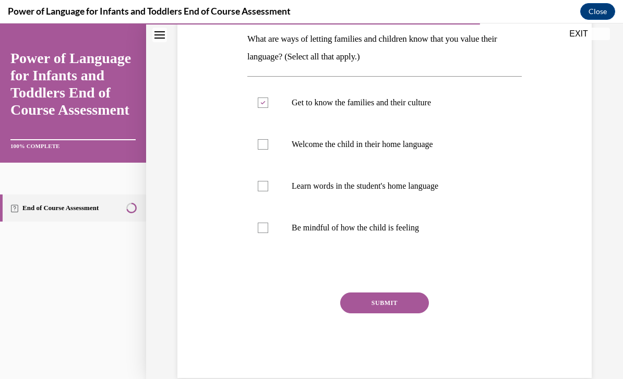
click at [268, 150] on input "Welcome the child in their home language" at bounding box center [263, 144] width 10 height 10
checkbox input "true"
click at [451, 185] on p "Learn words in the student's home language" at bounding box center [394, 186] width 204 height 10
click at [268, 185] on input "Learn words in the student's home language" at bounding box center [263, 186] width 10 height 10
checkbox input "true"
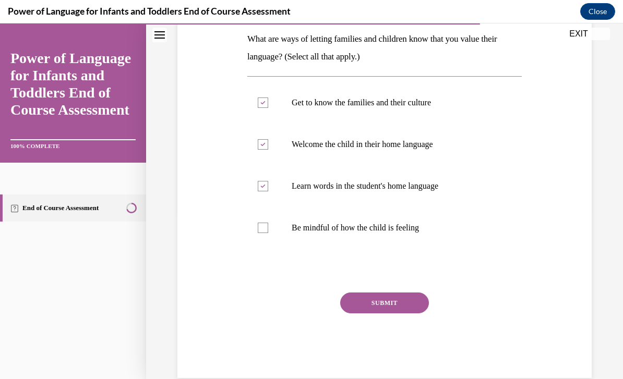
click at [431, 232] on p "Be mindful of how the child is feeling" at bounding box center [394, 228] width 204 height 10
click at [268, 232] on input "Be mindful of how the child is feeling" at bounding box center [263, 228] width 10 height 10
checkbox input "true"
click at [407, 312] on button "SUBMIT" at bounding box center [384, 303] width 89 height 21
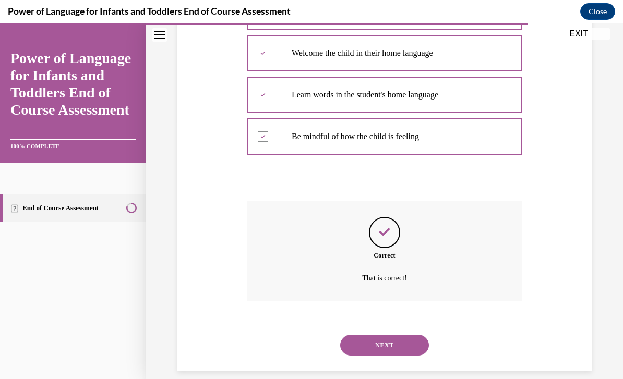
click at [412, 337] on button "NEXT" at bounding box center [384, 345] width 89 height 21
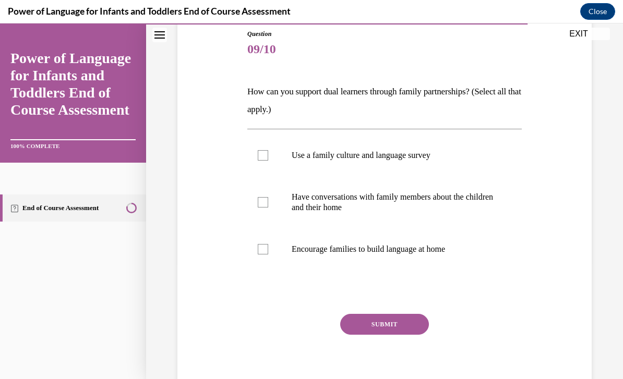
click at [437, 212] on p "Have conversations with family members about the children and their home" at bounding box center [394, 202] width 204 height 21
click at [268, 208] on input "Have conversations with family members about the children and their home" at bounding box center [263, 202] width 10 height 10
checkbox input "true"
click at [441, 247] on p "Encourage families to build language at home" at bounding box center [394, 249] width 204 height 10
click at [268, 247] on input "Encourage families to build language at home" at bounding box center [263, 249] width 10 height 10
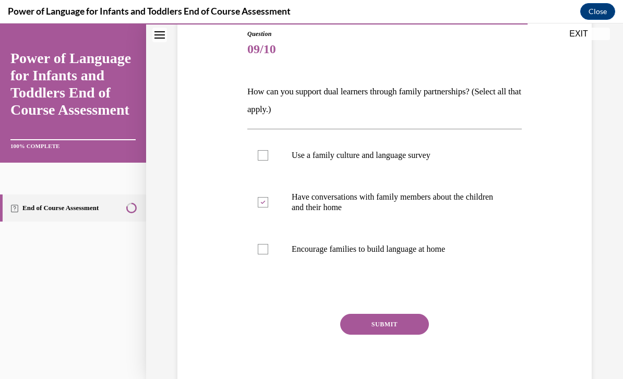
checkbox input "true"
click at [436, 158] on p "Use a family culture and language survey" at bounding box center [394, 155] width 204 height 10
click at [268, 158] on input "Use a family culture and language survey" at bounding box center [263, 155] width 10 height 10
checkbox input "true"
click at [416, 326] on button "SUBMIT" at bounding box center [384, 324] width 89 height 21
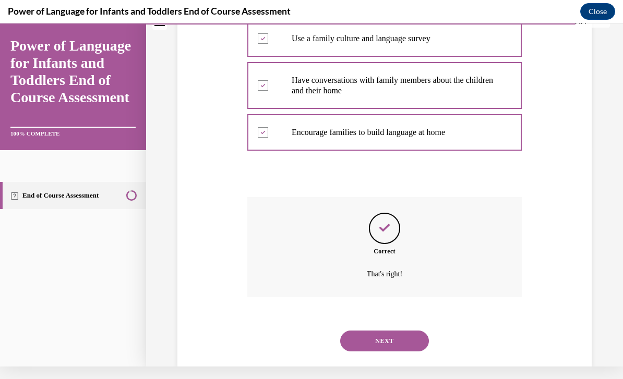
scroll to position [229, 0]
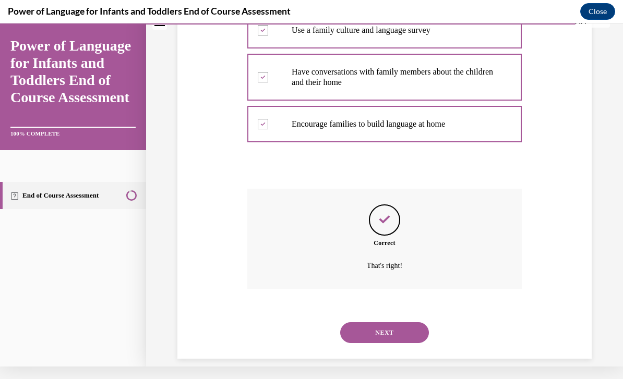
click at [416, 322] on button "NEXT" at bounding box center [384, 332] width 89 height 21
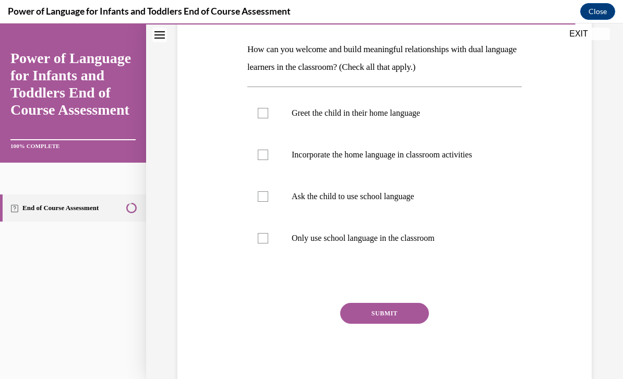
scroll to position [158, 0]
click at [440, 116] on p "Greet the child in their home language" at bounding box center [394, 113] width 204 height 10
click at [268, 116] on input "Greet the child in their home language" at bounding box center [263, 113] width 10 height 10
checkbox input "true"
click at [460, 167] on label "Incorporate the home language in classroom activities" at bounding box center [384, 155] width 274 height 42
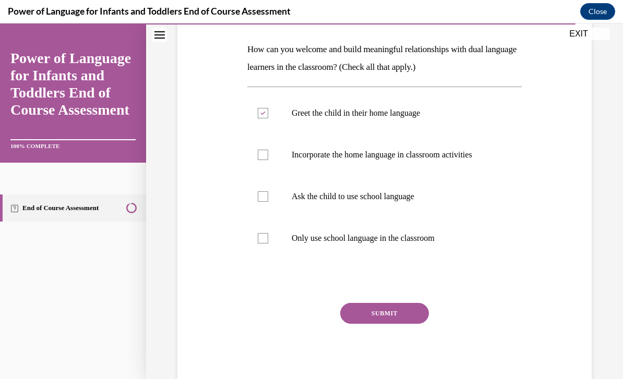
click at [268, 160] on input "Incorporate the home language in classroom activities" at bounding box center [263, 155] width 10 height 10
checkbox input "true"
click at [415, 311] on button "SUBMIT" at bounding box center [384, 313] width 89 height 21
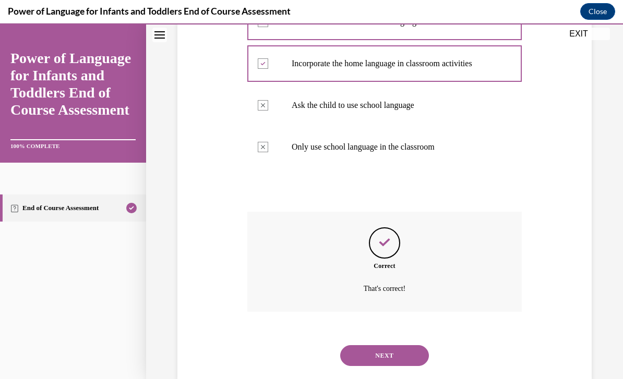
scroll to position [260, 0]
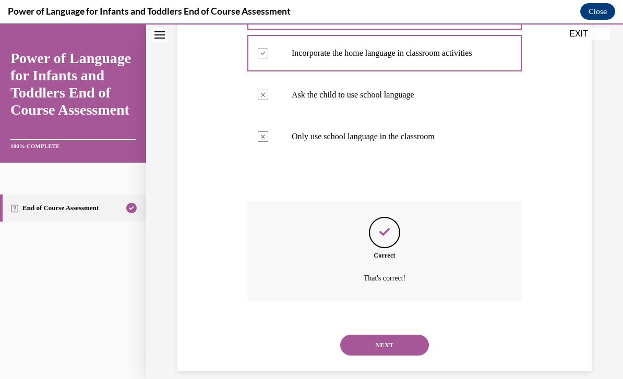
click at [407, 335] on button "NEXT" at bounding box center [384, 345] width 89 height 21
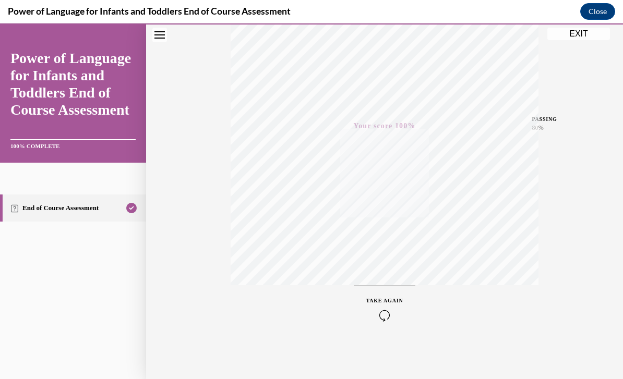
scroll to position [179, 0]
click at [587, 62] on div "Quiz Results PASSING 80% Your score 100% Passed PASSING 80% Your score Your sco…" at bounding box center [384, 128] width 477 height 502
click at [581, 37] on button "EXIT" at bounding box center [578, 34] width 63 height 13
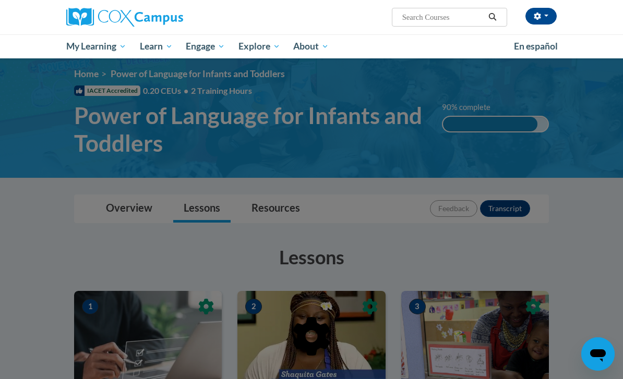
scroll to position [0, 0]
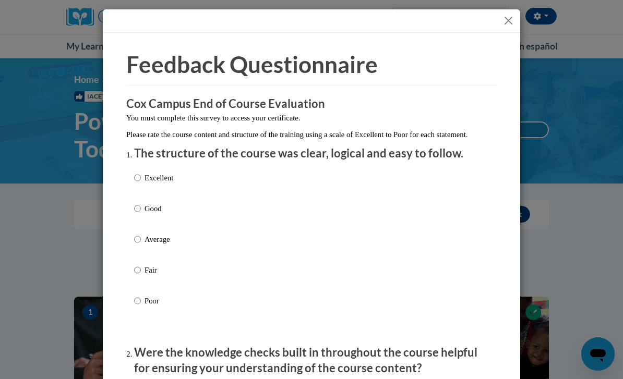
click at [155, 181] on p "Excellent" at bounding box center [159, 177] width 29 height 11
click at [141, 181] on input "Excellent" at bounding box center [137, 177] width 7 height 11
radio input "true"
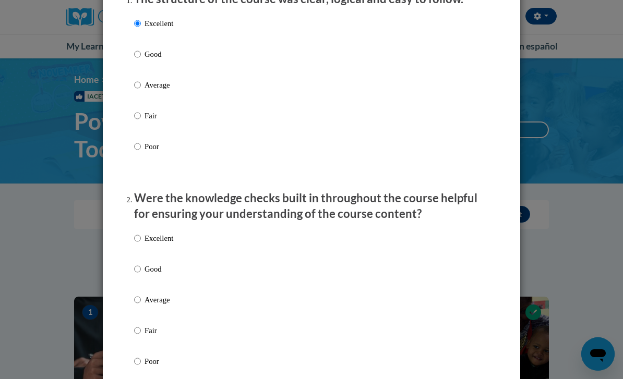
click at [141, 237] on input "Excellent" at bounding box center [137, 238] width 7 height 11
radio input "true"
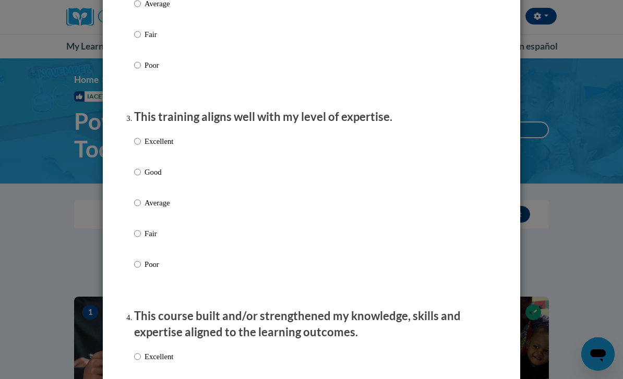
scroll to position [502, 0]
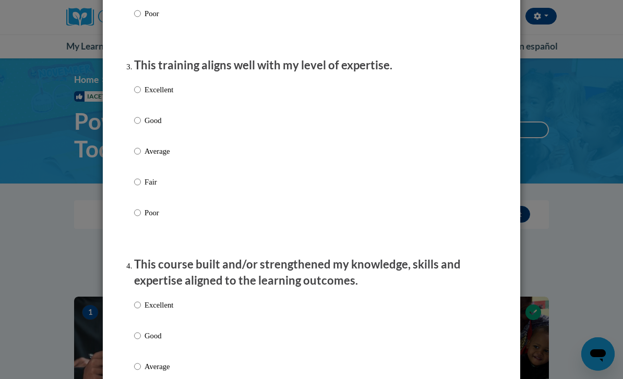
click at [148, 100] on label "Excellent" at bounding box center [153, 98] width 39 height 28
click at [141, 95] on input "Excellent" at bounding box center [137, 89] width 7 height 11
radio input "true"
click at [146, 299] on p "Excellent" at bounding box center [159, 304] width 29 height 11
click at [141, 299] on input "Excellent" at bounding box center [137, 304] width 7 height 11
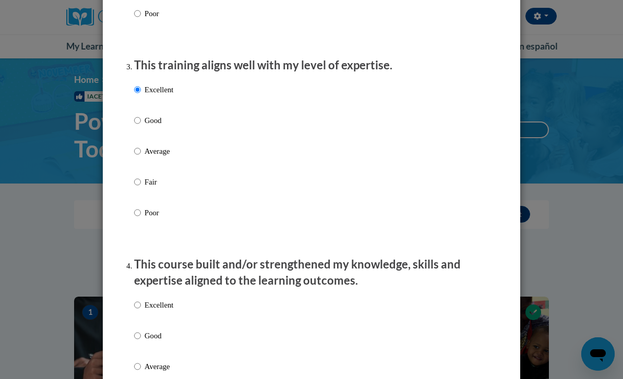
radio input "true"
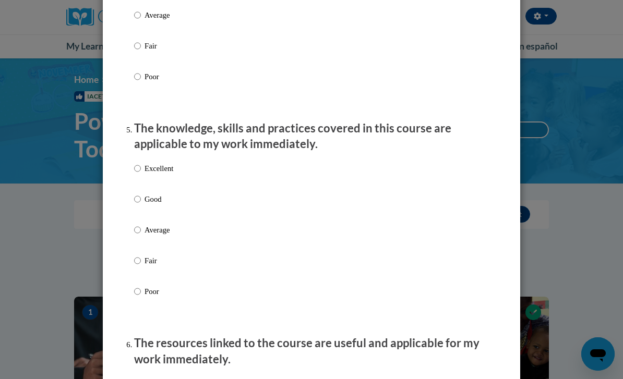
click at [135, 165] on input "Excellent" at bounding box center [137, 168] width 7 height 11
radio input "true"
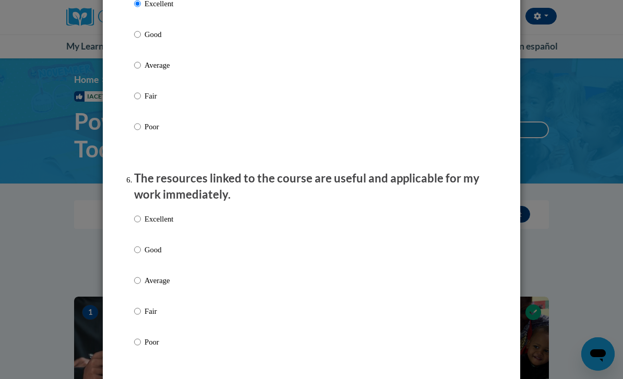
click at [137, 218] on input "Excellent" at bounding box center [137, 218] width 7 height 11
radio input "true"
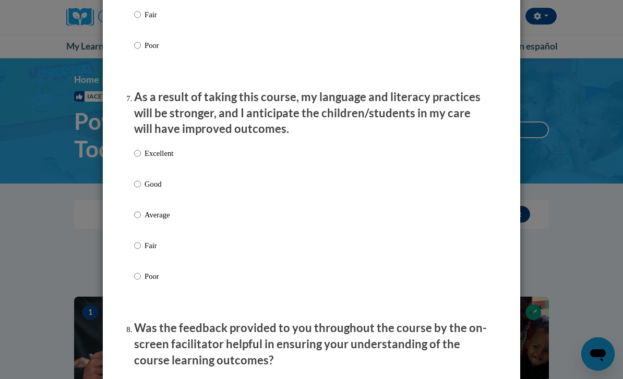
scroll to position [1341, 0]
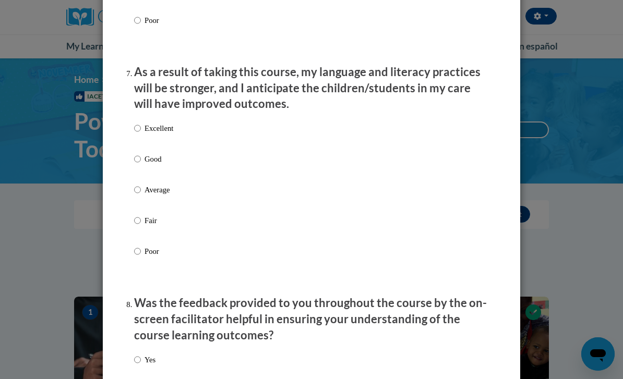
click at [145, 123] on p "Excellent" at bounding box center [159, 128] width 29 height 11
click at [141, 123] on input "Excellent" at bounding box center [137, 128] width 7 height 11
radio input "true"
click at [149, 349] on div "Yes No" at bounding box center [144, 383] width 21 height 69
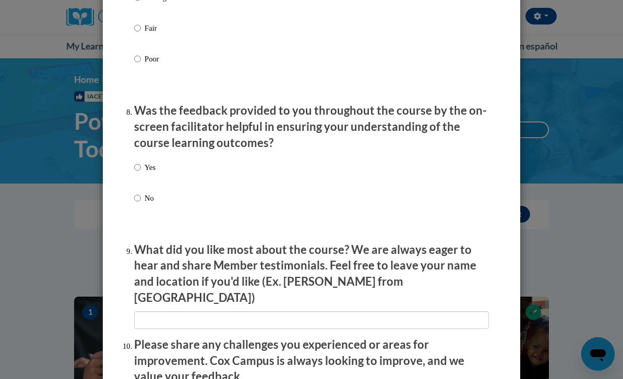
scroll to position [1534, 0]
click at [142, 161] on label "Yes" at bounding box center [144, 175] width 21 height 28
click at [141, 161] on input "Yes" at bounding box center [137, 166] width 7 height 11
radio input "true"
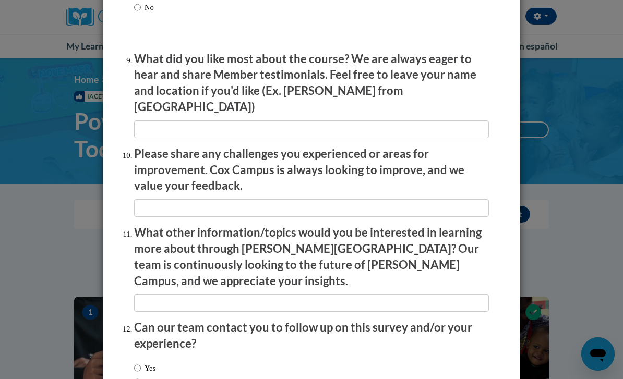
scroll to position [1736, 0]
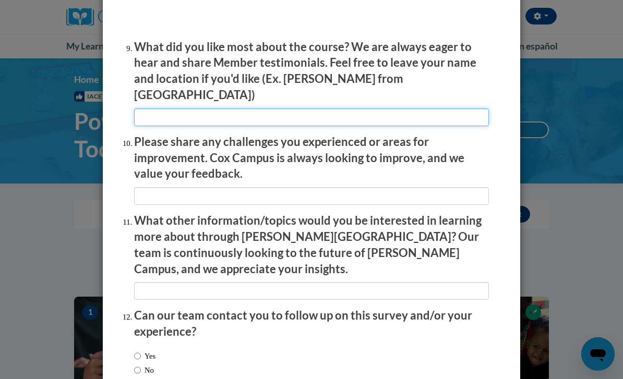
click at [317, 109] on input "textbox" at bounding box center [311, 118] width 355 height 18
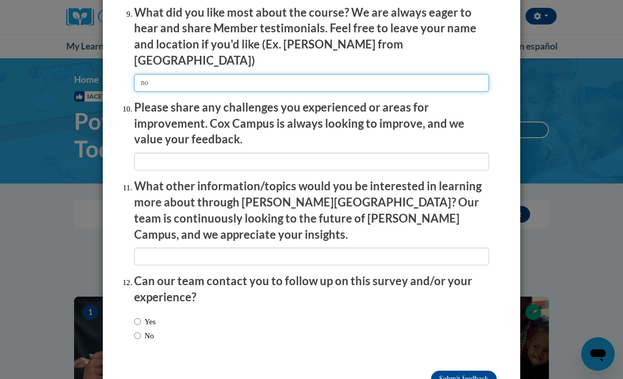
scroll to position [1770, 0]
type input "no"
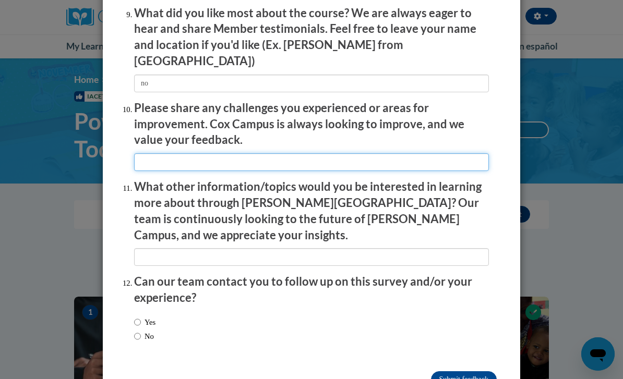
click at [427, 153] on input "textbox" at bounding box center [311, 162] width 355 height 18
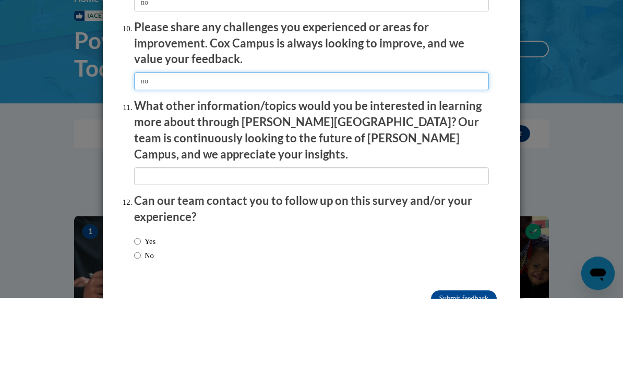
scroll to position [1735, 0]
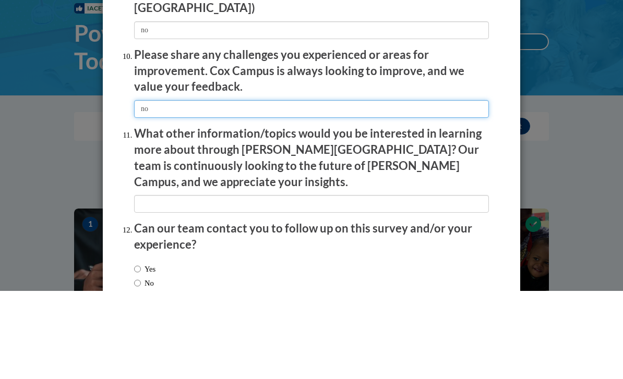
type input "no"
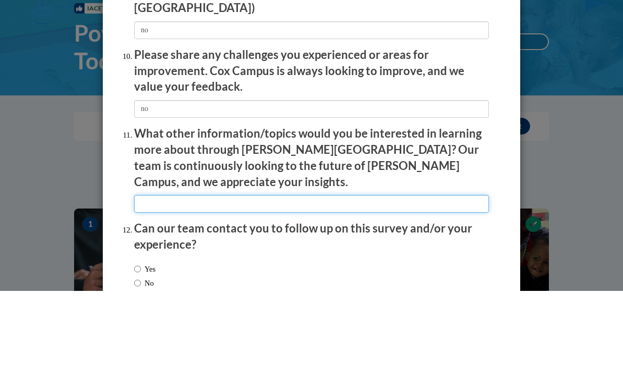
click at [416, 283] on input "textbox" at bounding box center [311, 292] width 355 height 18
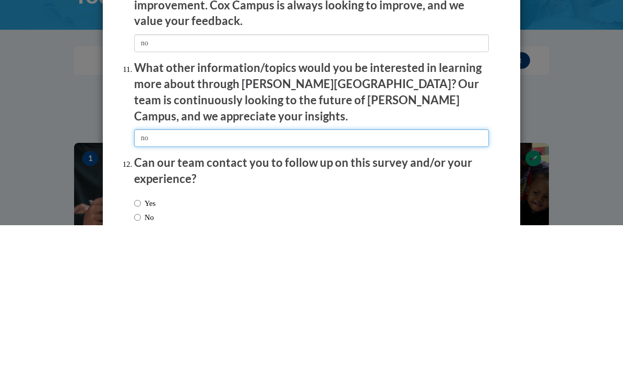
type input "no"
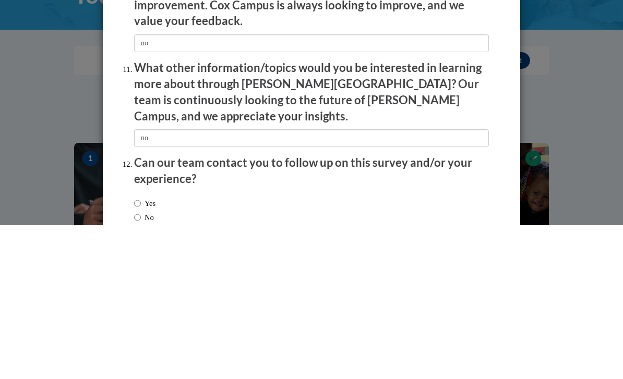
click at [135, 366] on input "No" at bounding box center [137, 371] width 7 height 11
radio input "true"
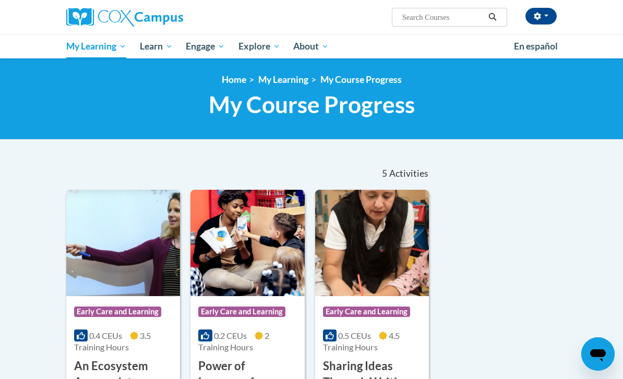
click at [0, 0] on span "Early Care and Learning" at bounding box center [0, 0] width 0 height 0
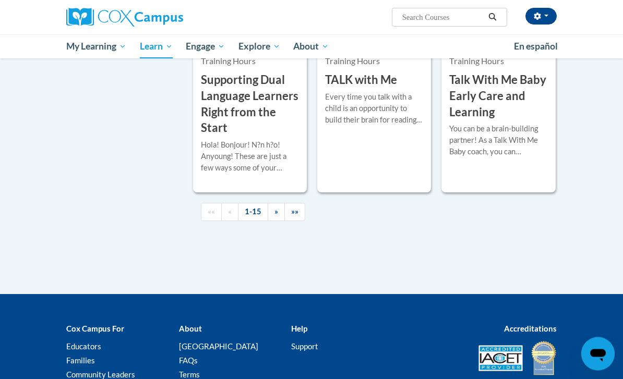
scroll to position [1687, 0]
click at [272, 221] on link "»" at bounding box center [276, 212] width 17 height 18
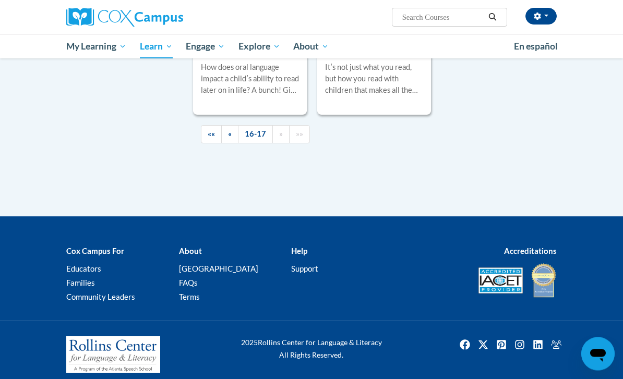
scroll to position [458, 0]
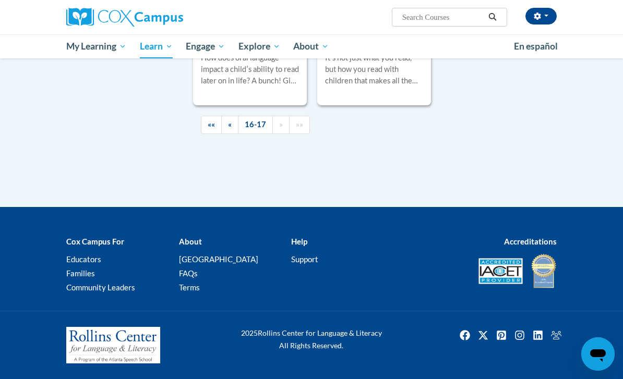
click at [232, 134] on link "«" at bounding box center [229, 125] width 17 height 18
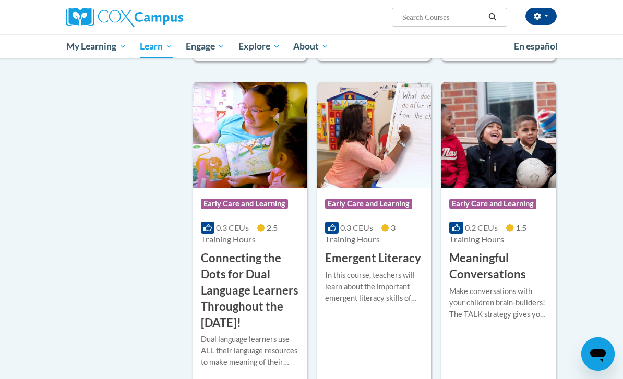
scroll to position [581, 0]
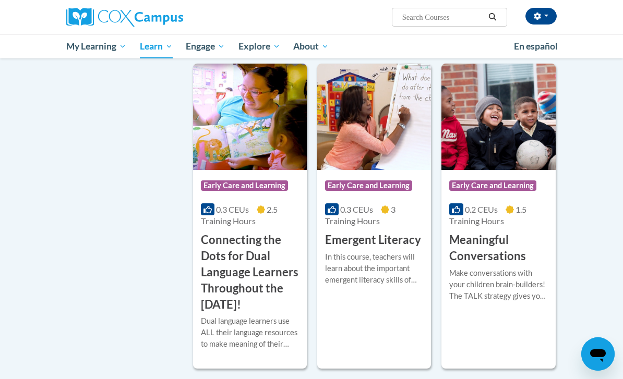
click at [380, 191] on span "Early Care and Learning" at bounding box center [368, 186] width 87 height 10
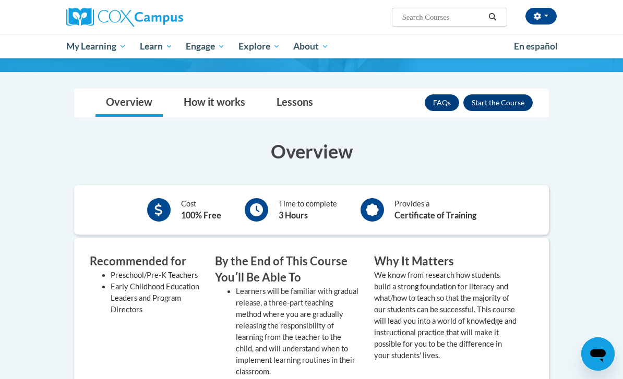
scroll to position [138, 0]
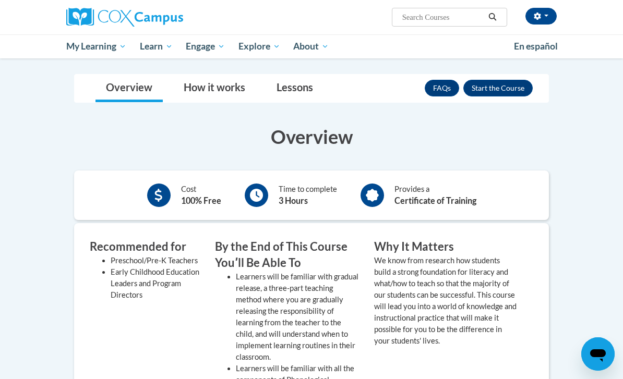
click at [510, 86] on button "Enroll" at bounding box center [497, 88] width 69 height 17
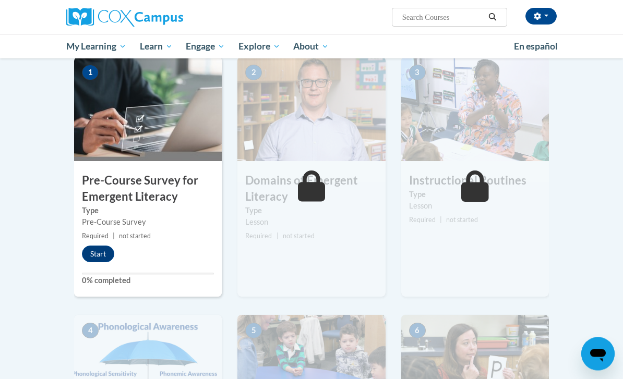
click at [100, 261] on button "Start" at bounding box center [98, 254] width 32 height 17
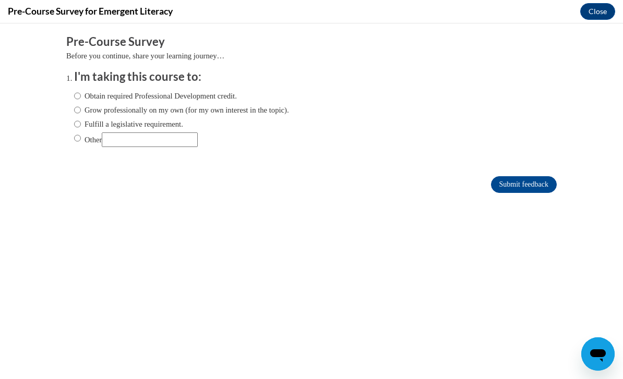
click at [526, 178] on input "Submit feedback" at bounding box center [524, 184] width 66 height 17
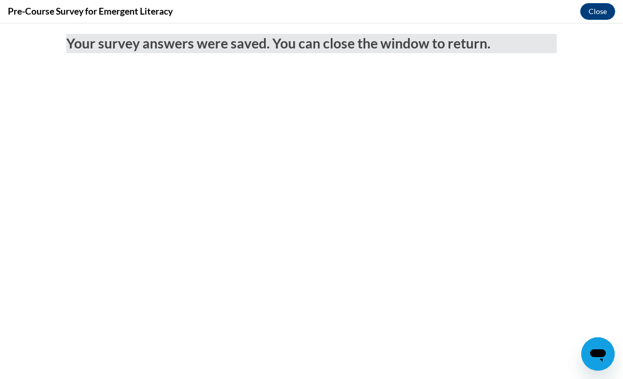
click at [590, 18] on button "Close" at bounding box center [597, 11] width 35 height 17
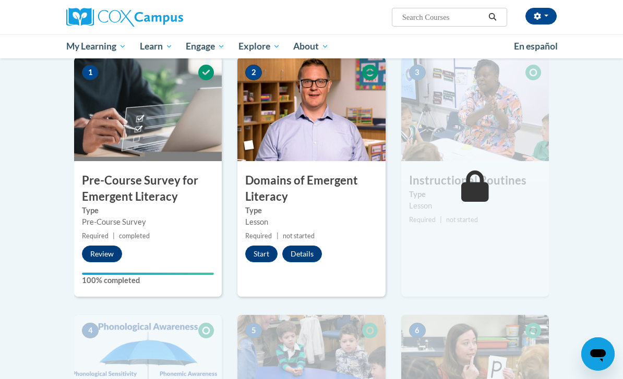
click at [267, 248] on button "Start" at bounding box center [261, 254] width 32 height 17
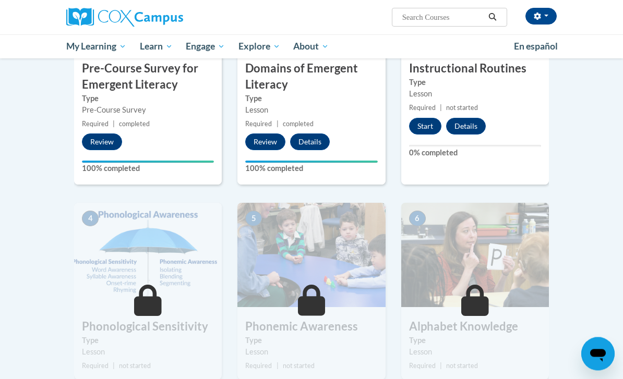
click at [424, 128] on button "Start" at bounding box center [425, 126] width 32 height 17
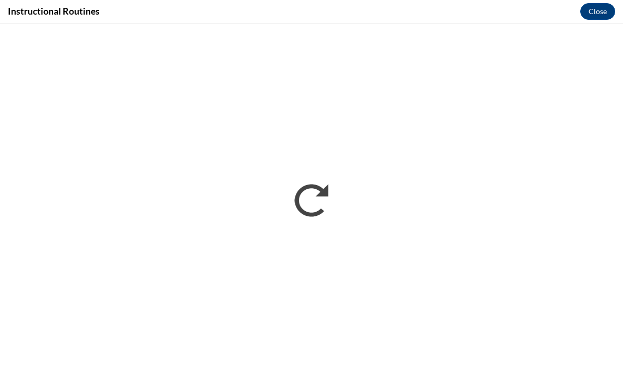
click at [598, 7] on button "Close" at bounding box center [597, 11] width 35 height 17
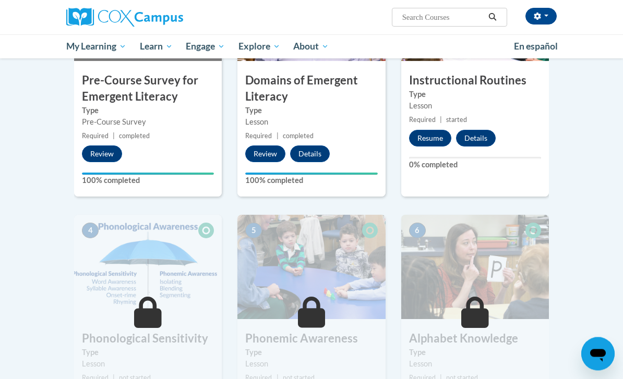
scroll to position [302, 0]
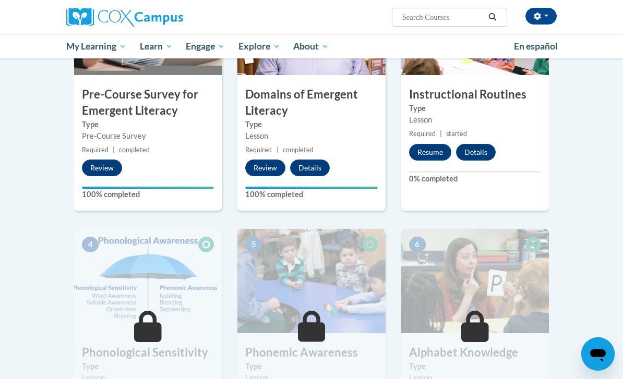
click at [419, 153] on button "Resume" at bounding box center [430, 152] width 42 height 17
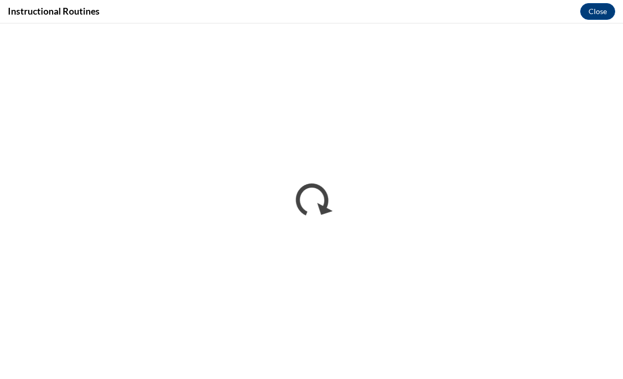
scroll to position [0, 0]
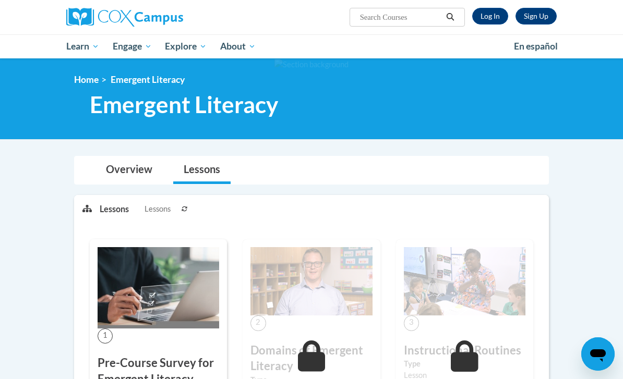
scroll to position [225, 0]
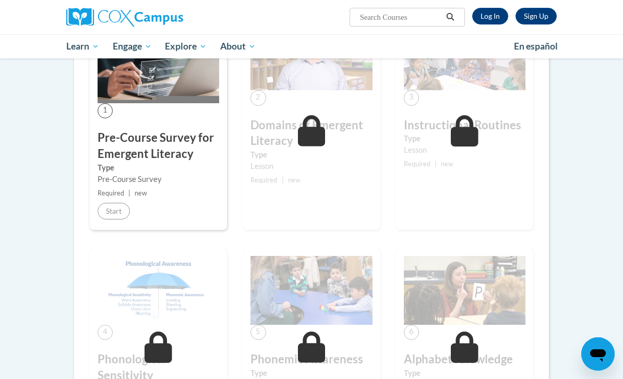
click at [500, 18] on link "Log In" at bounding box center [490, 16] width 36 height 17
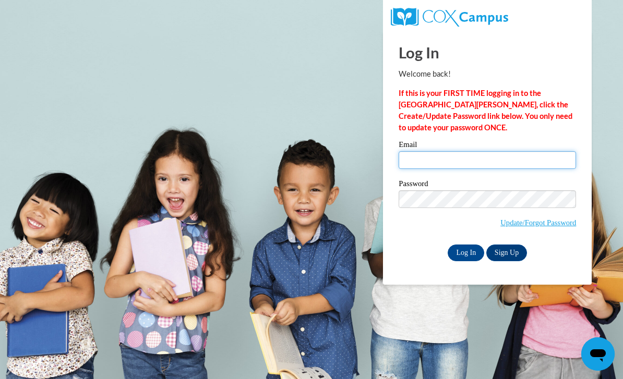
type input "[EMAIL_ADDRESS][DOMAIN_NAME]"
click at [466, 252] on input "Log In" at bounding box center [466, 253] width 37 height 17
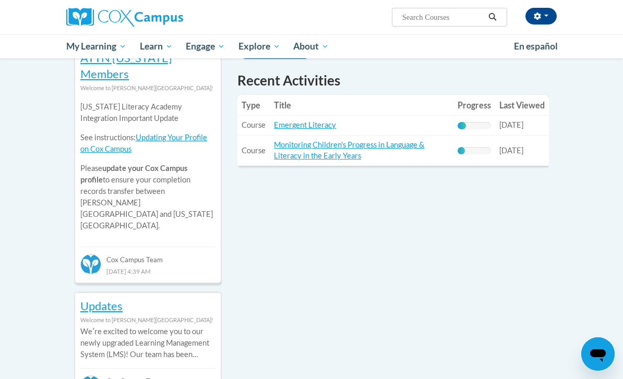
scroll to position [374, 0]
click at [344, 141] on link "Monitoring Children's Progress in Language & Literacy in the Early Years" at bounding box center [349, 151] width 150 height 20
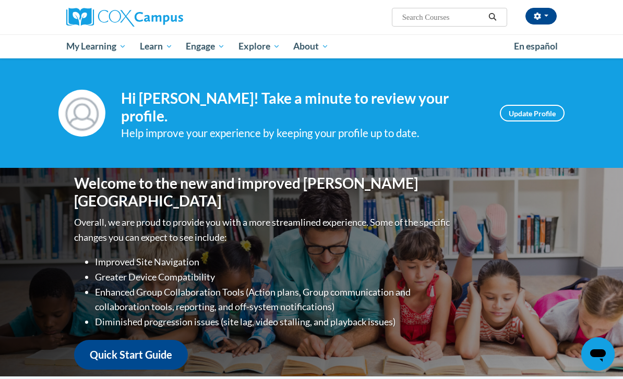
scroll to position [374, 0]
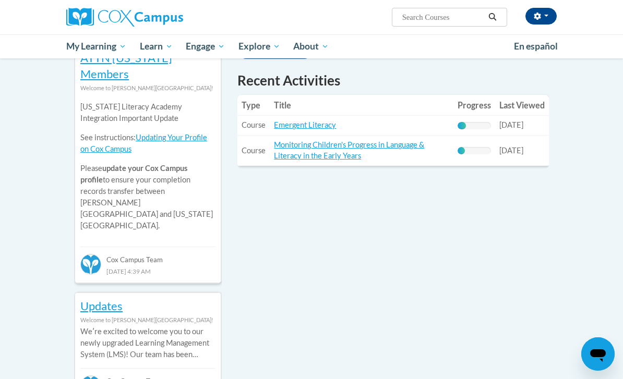
click at [323, 121] on link "Emergent Literacy" at bounding box center [305, 125] width 62 height 9
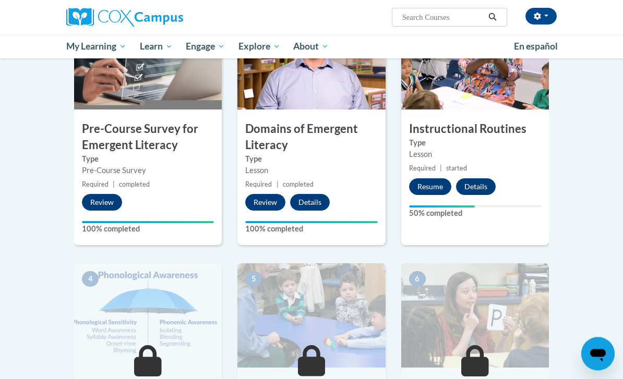
click at [435, 184] on button "Resume" at bounding box center [430, 187] width 42 height 17
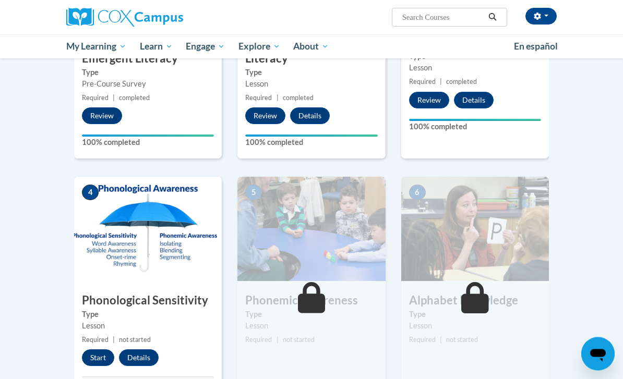
scroll to position [354, 0]
click at [102, 359] on button "Start" at bounding box center [98, 358] width 32 height 17
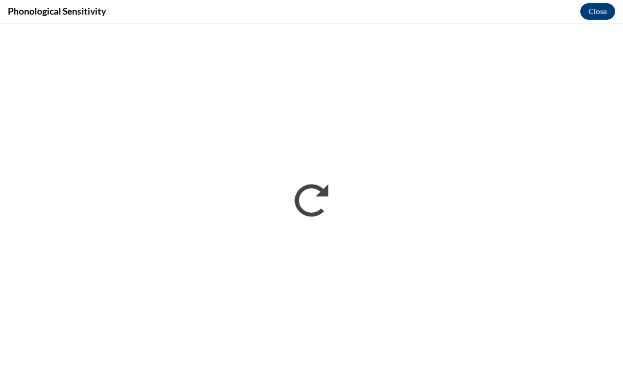
scroll to position [0, 0]
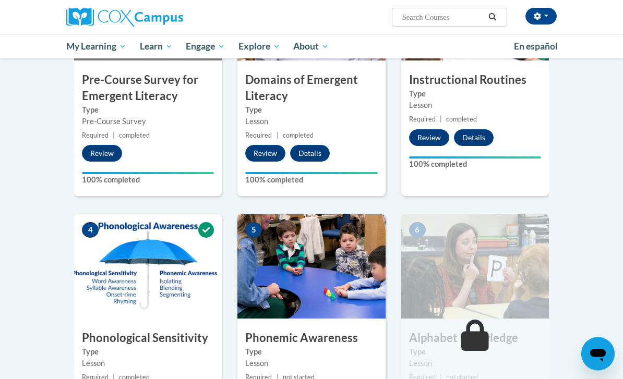
scroll to position [458, 0]
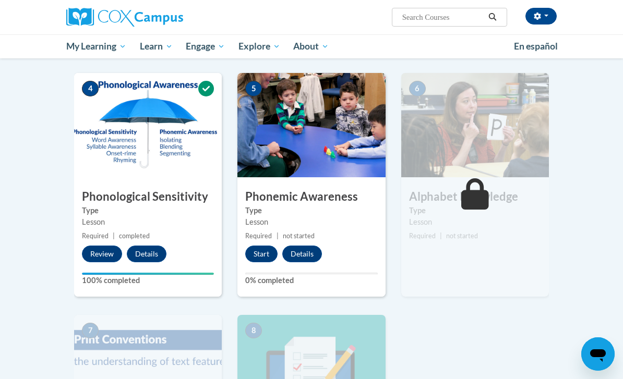
click at [261, 261] on button "Start" at bounding box center [261, 254] width 32 height 17
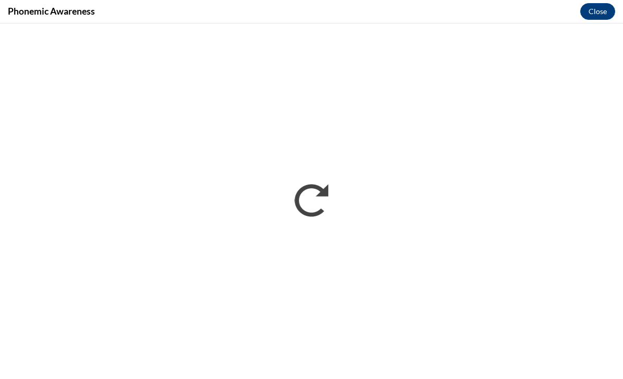
scroll to position [0, 0]
